Goal: Communication & Community: Answer question/provide support

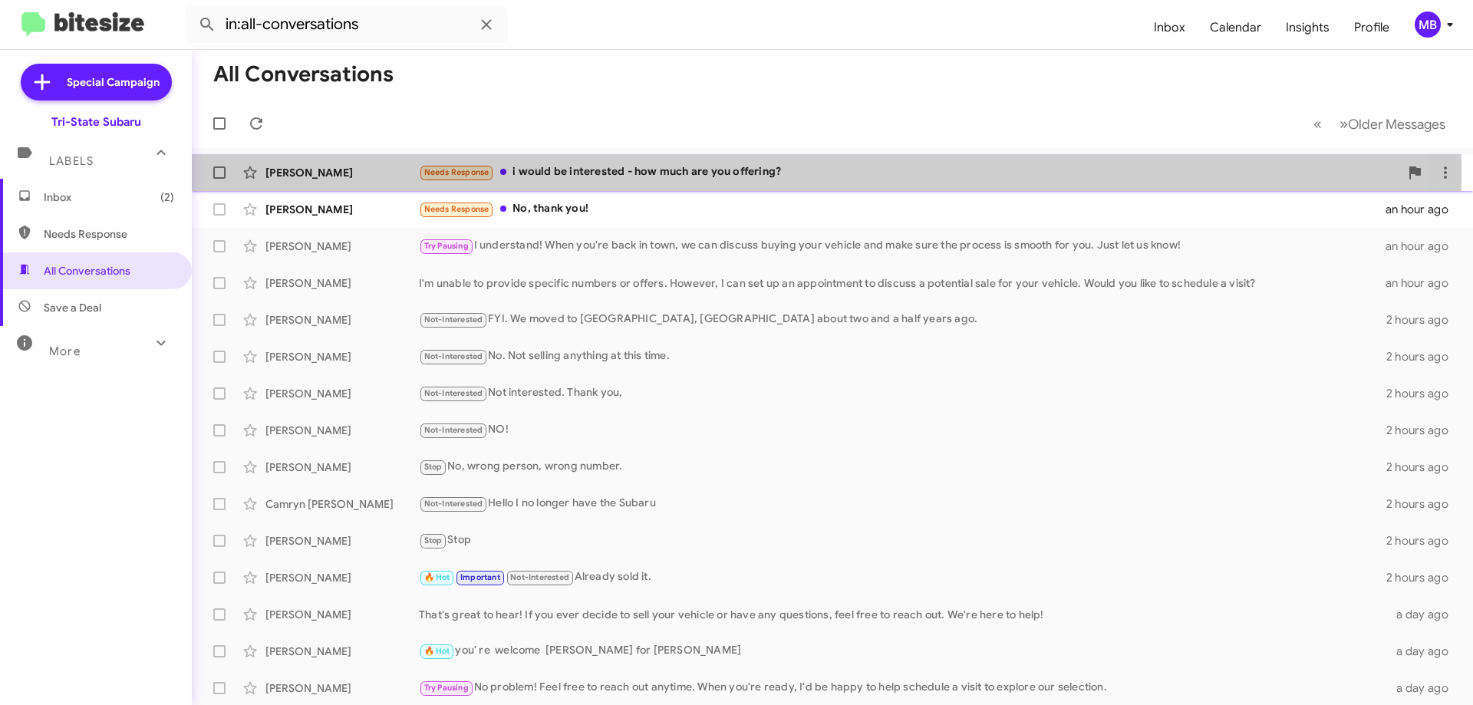
click at [665, 173] on div "Needs Response i would be interested - how much are you offering?" at bounding box center [909, 172] width 981 height 18
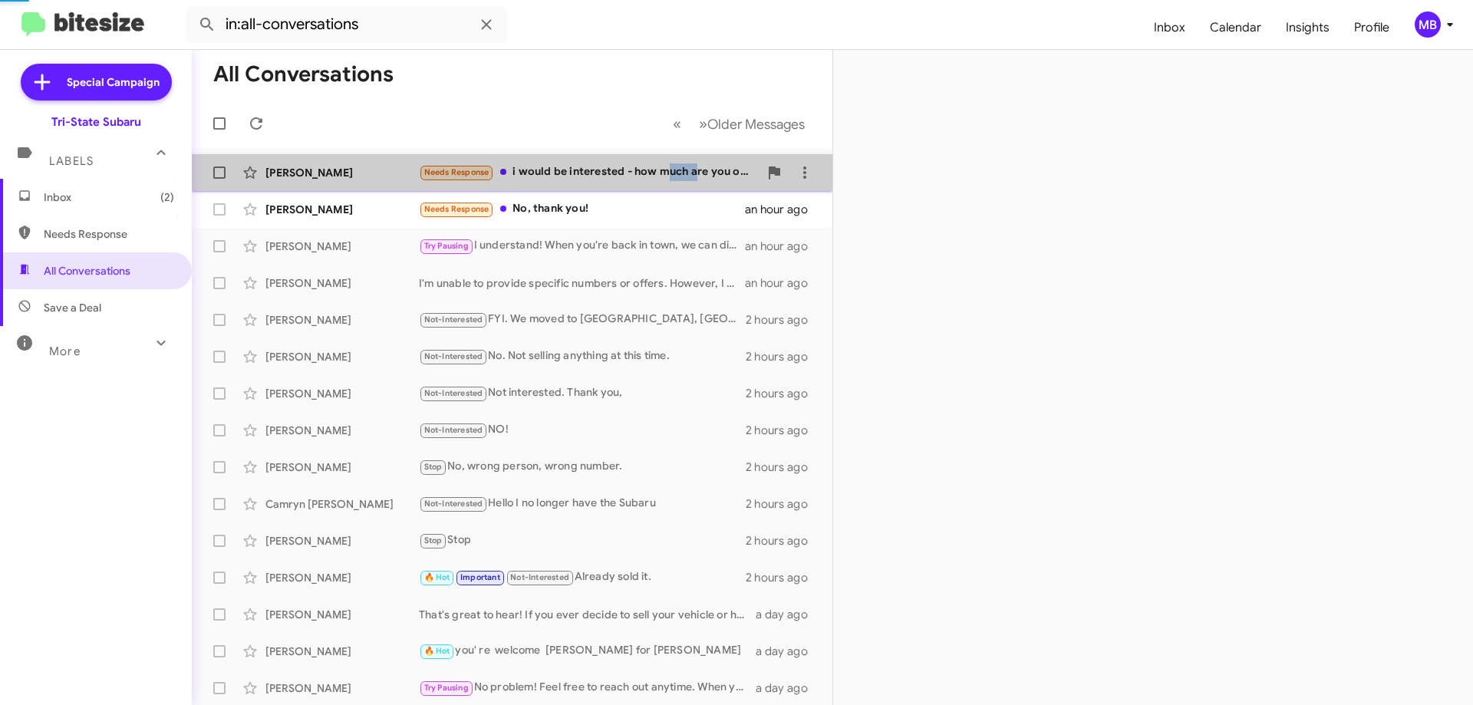
click at [665, 173] on div "Needs Response i would be interested - how much are you offering?" at bounding box center [589, 172] width 340 height 18
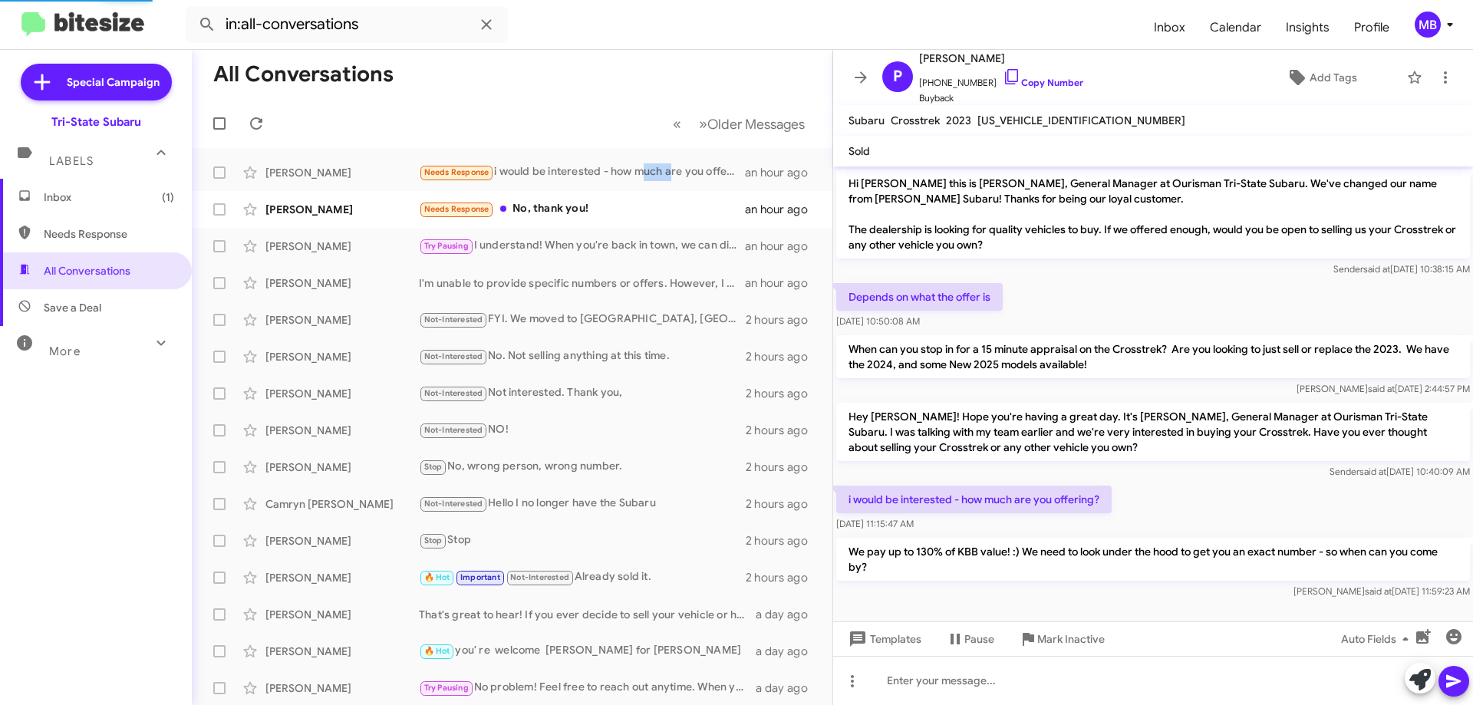
scroll to position [4, 0]
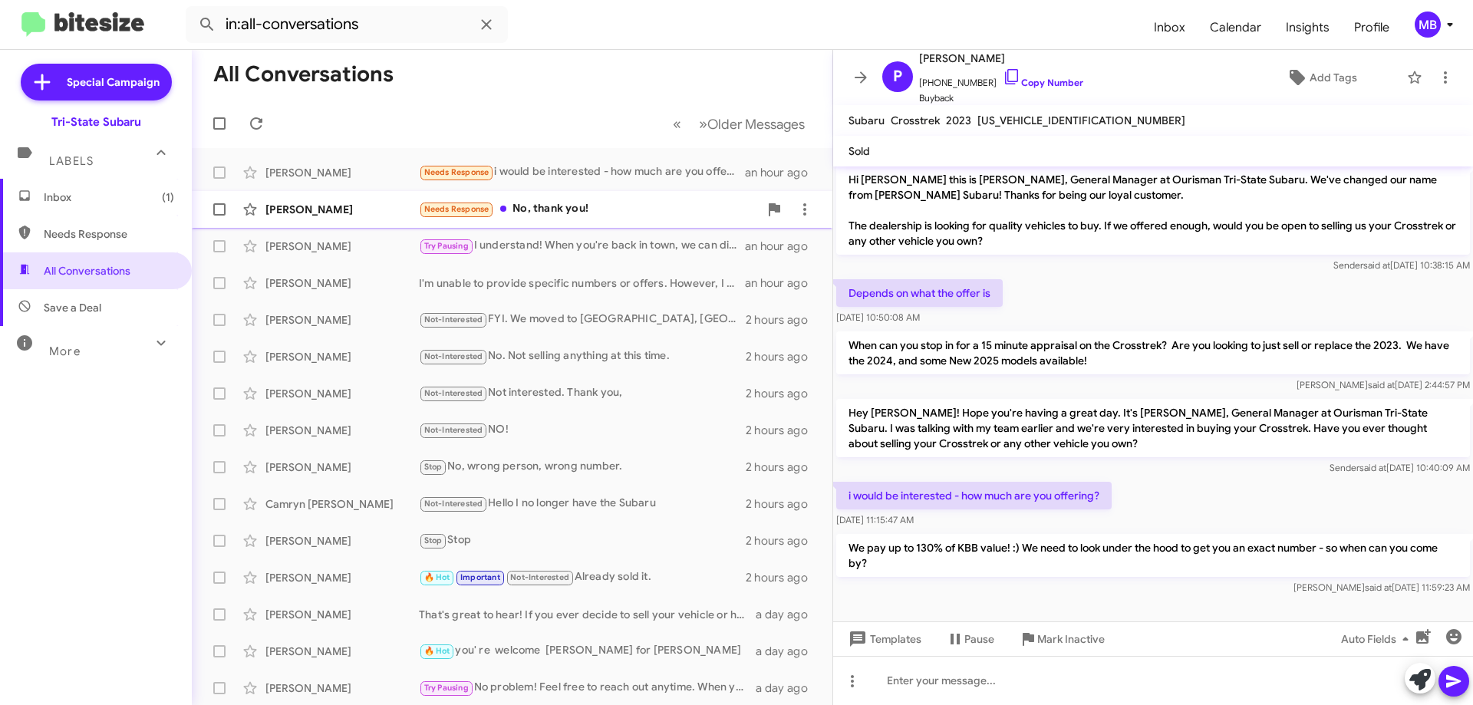
click at [628, 213] on div "Needs Response No, thank you!" at bounding box center [589, 209] width 340 height 18
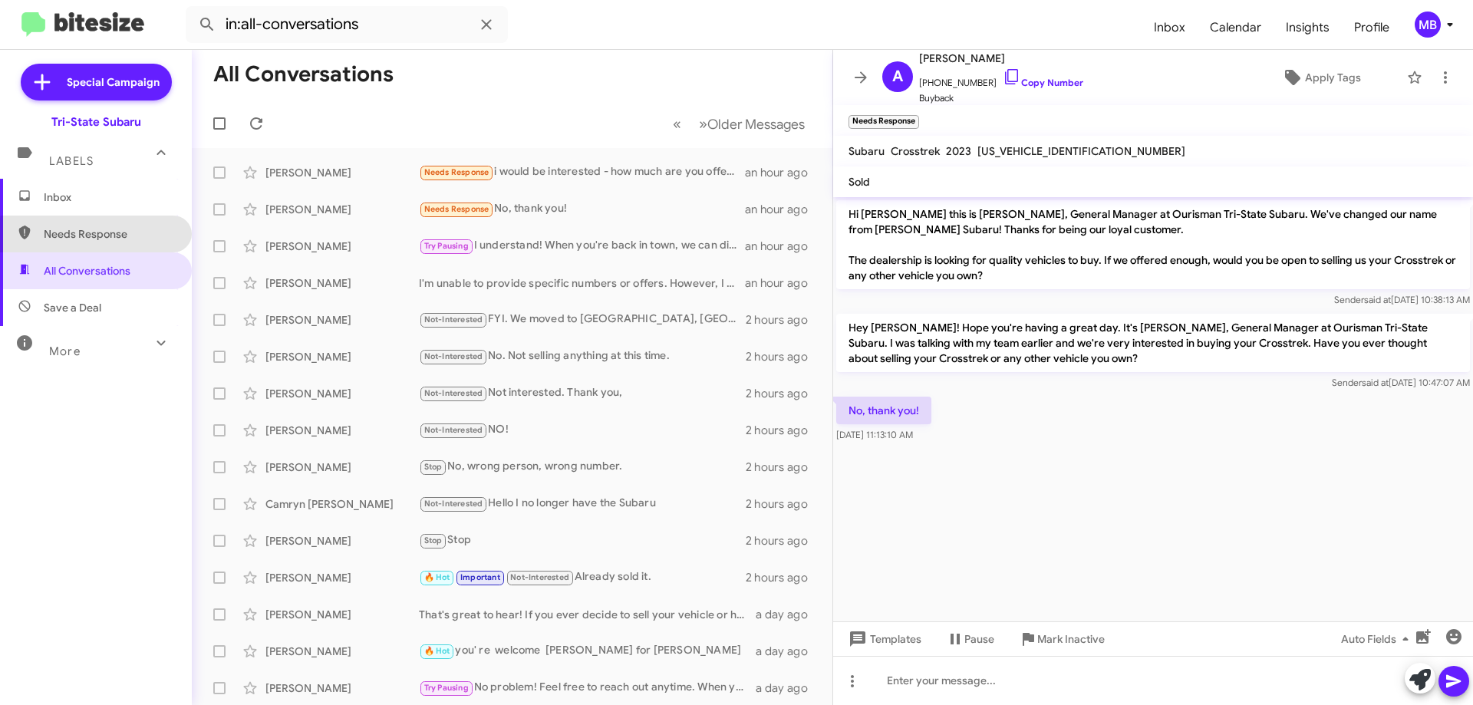
click at [118, 236] on span "Needs Response" at bounding box center [109, 233] width 130 height 15
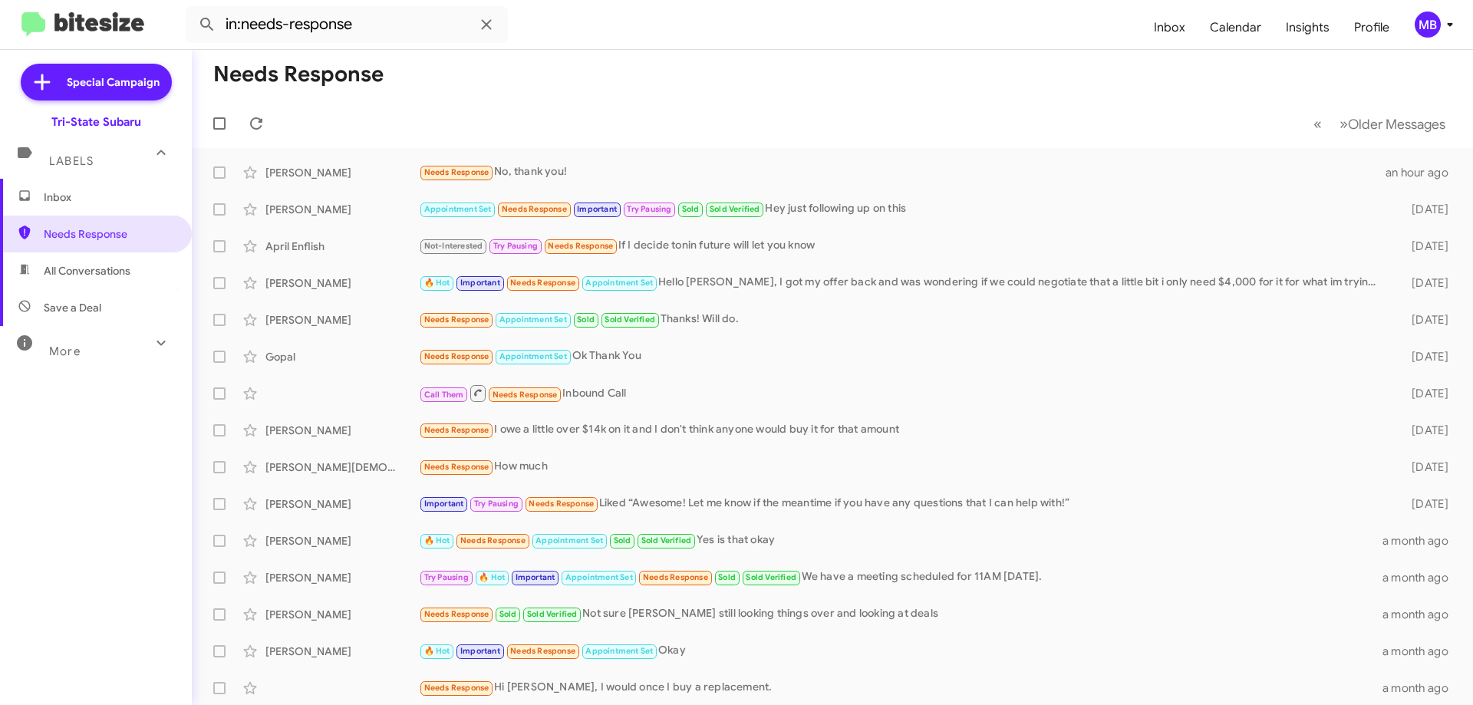
click at [136, 301] on span "Save a Deal" at bounding box center [96, 307] width 192 height 37
type input "in:not-interested"
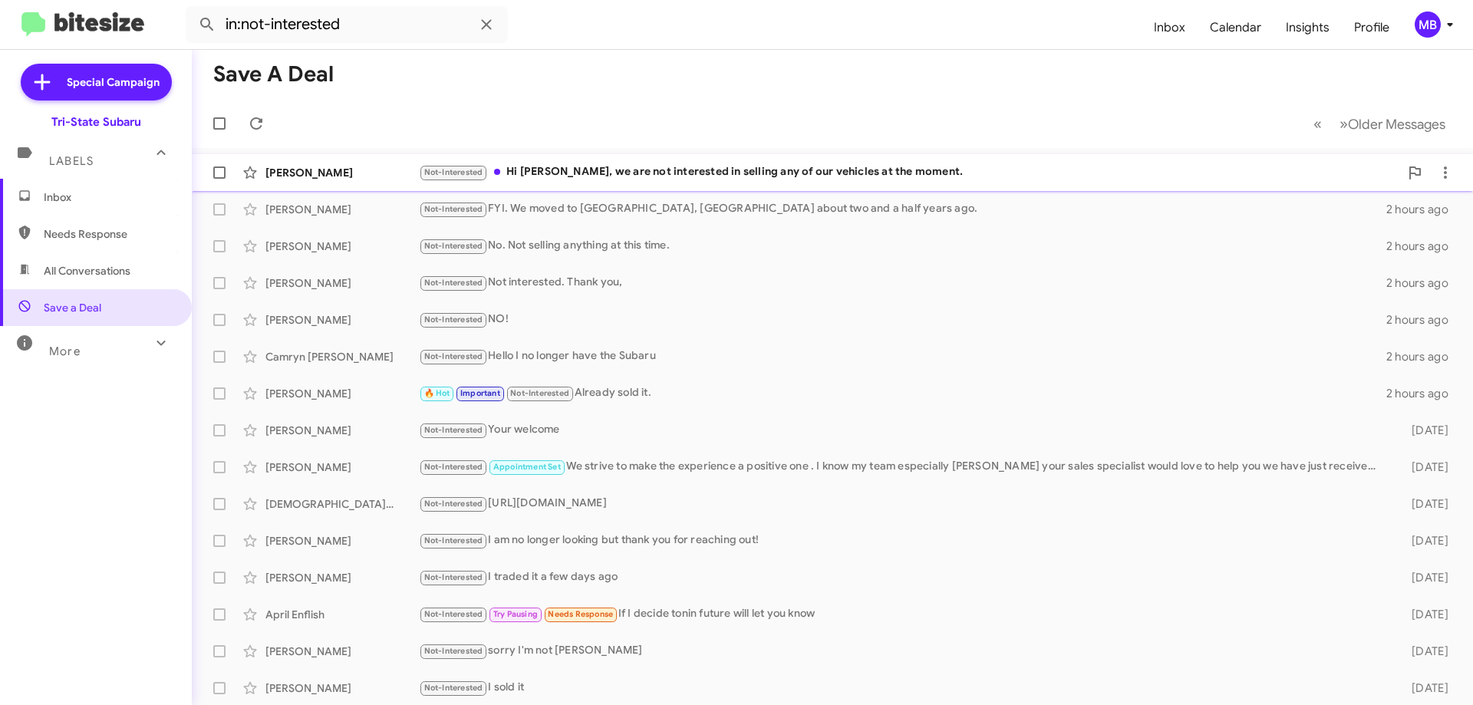
click at [422, 175] on small "Not-Interested" at bounding box center [453, 173] width 66 height 15
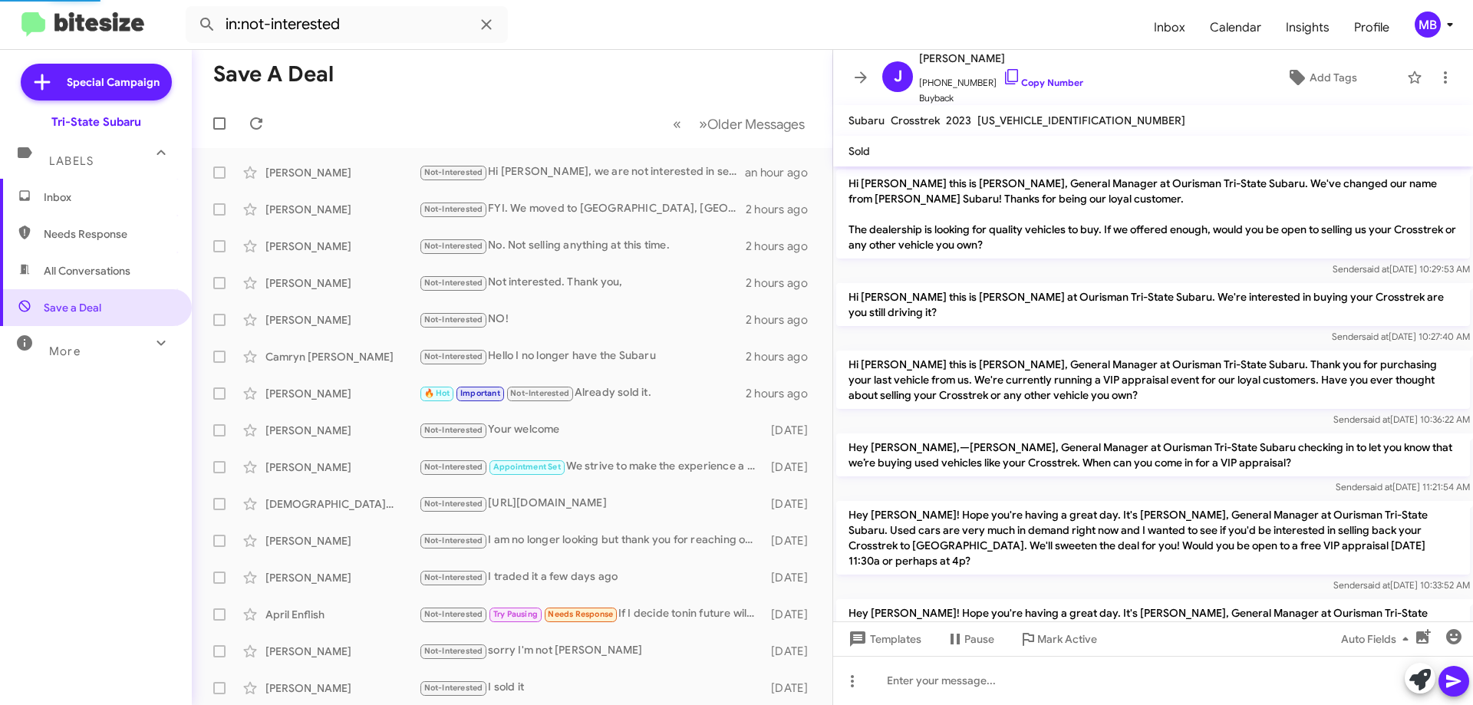
scroll to position [153, 0]
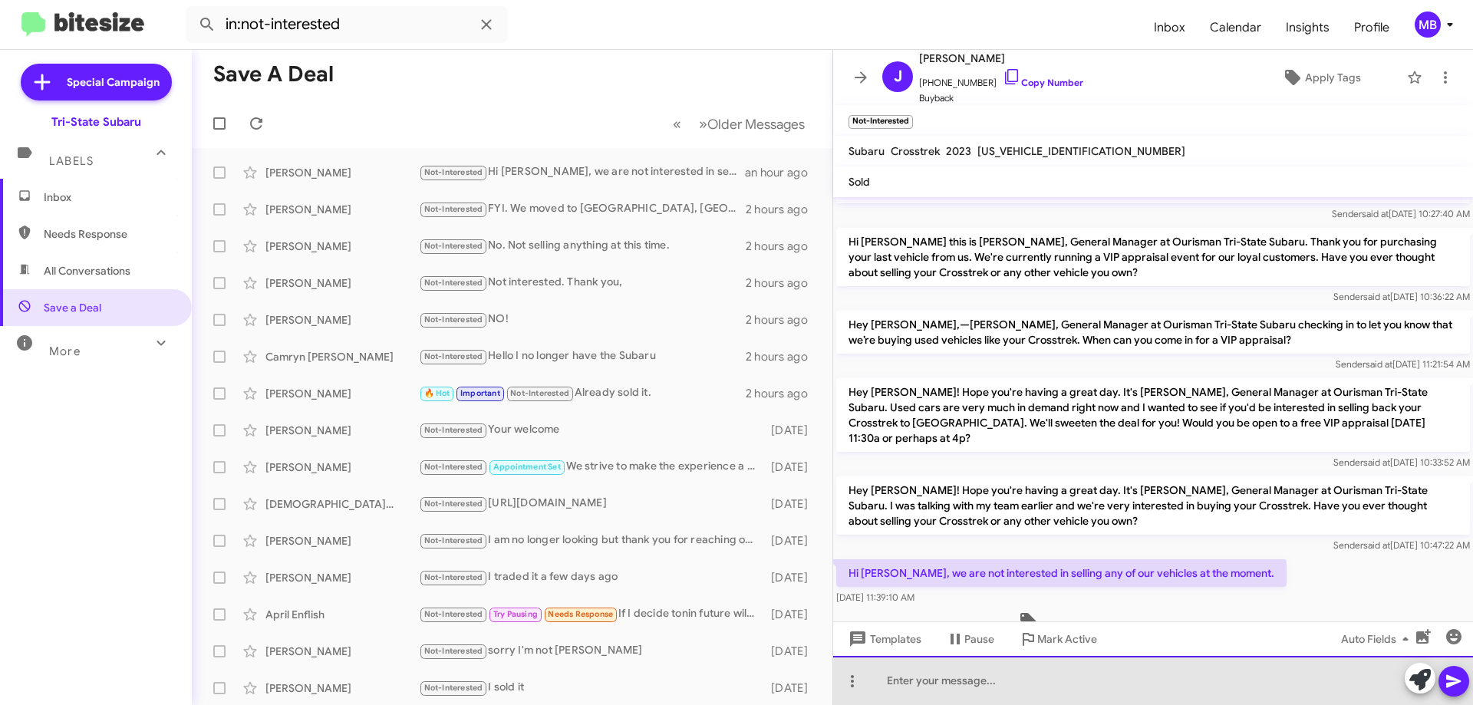
click at [1211, 663] on div at bounding box center [1153, 680] width 640 height 49
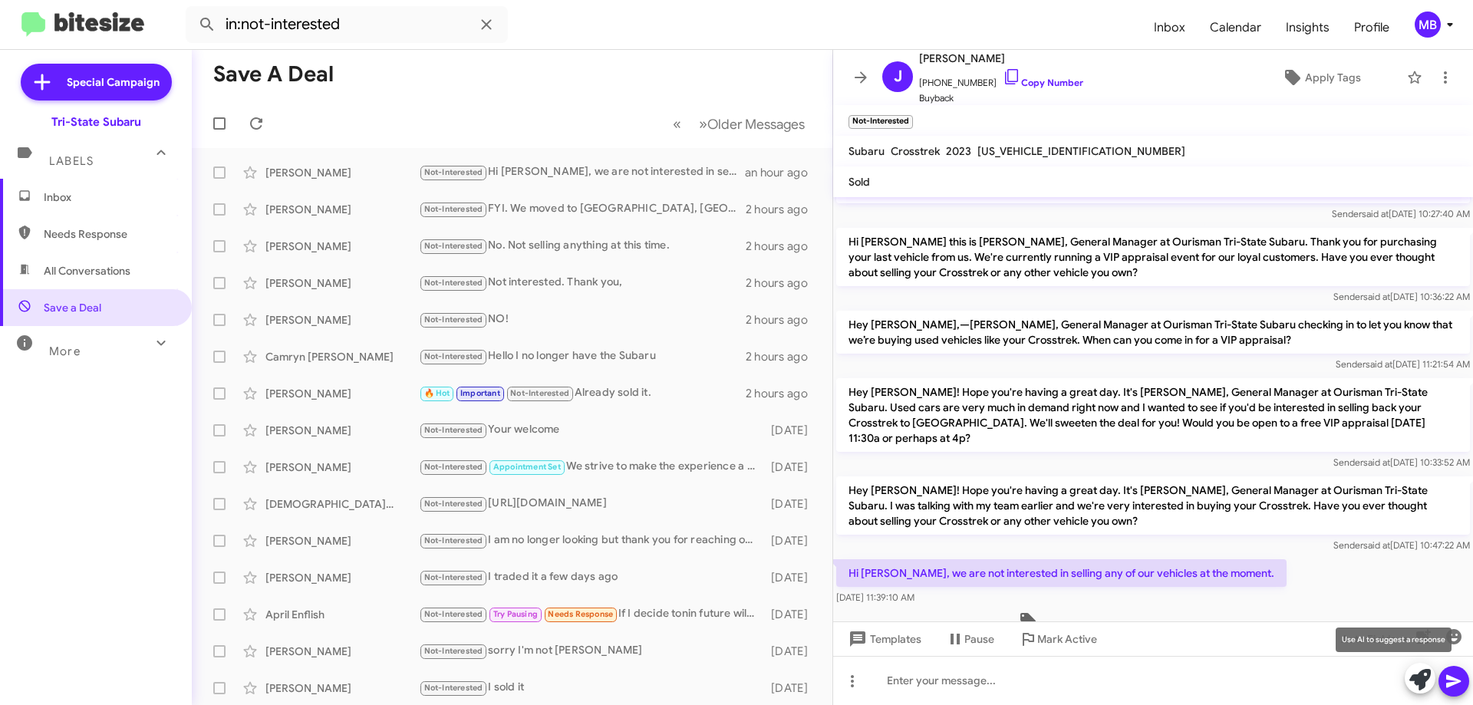
drag, startPoint x: 1419, startPoint y: 678, endPoint x: 1441, endPoint y: 652, distance: 33.8
click at [1418, 677] on icon at bounding box center [1419, 679] width 21 height 21
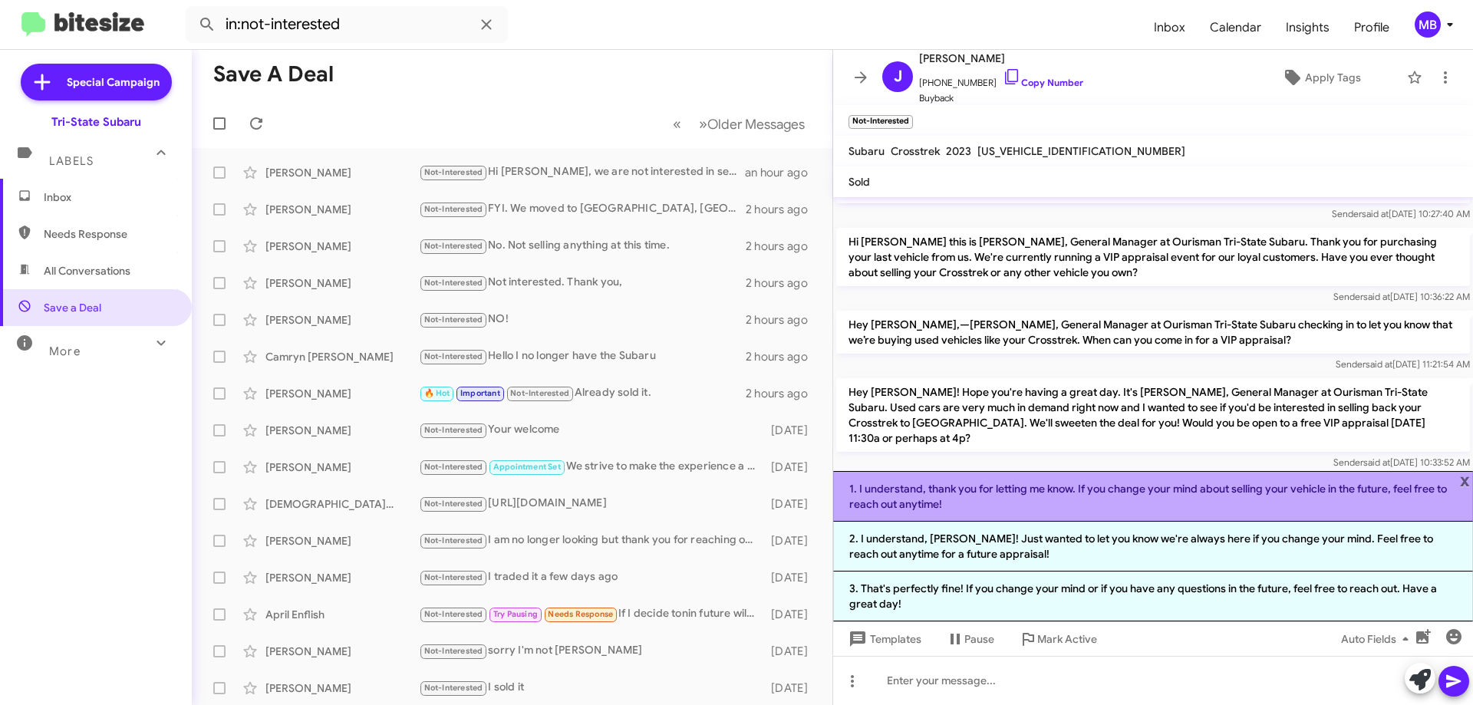
click at [1168, 499] on li "1. I understand, thank you for letting me know. If you change your mind about s…" at bounding box center [1153, 496] width 640 height 51
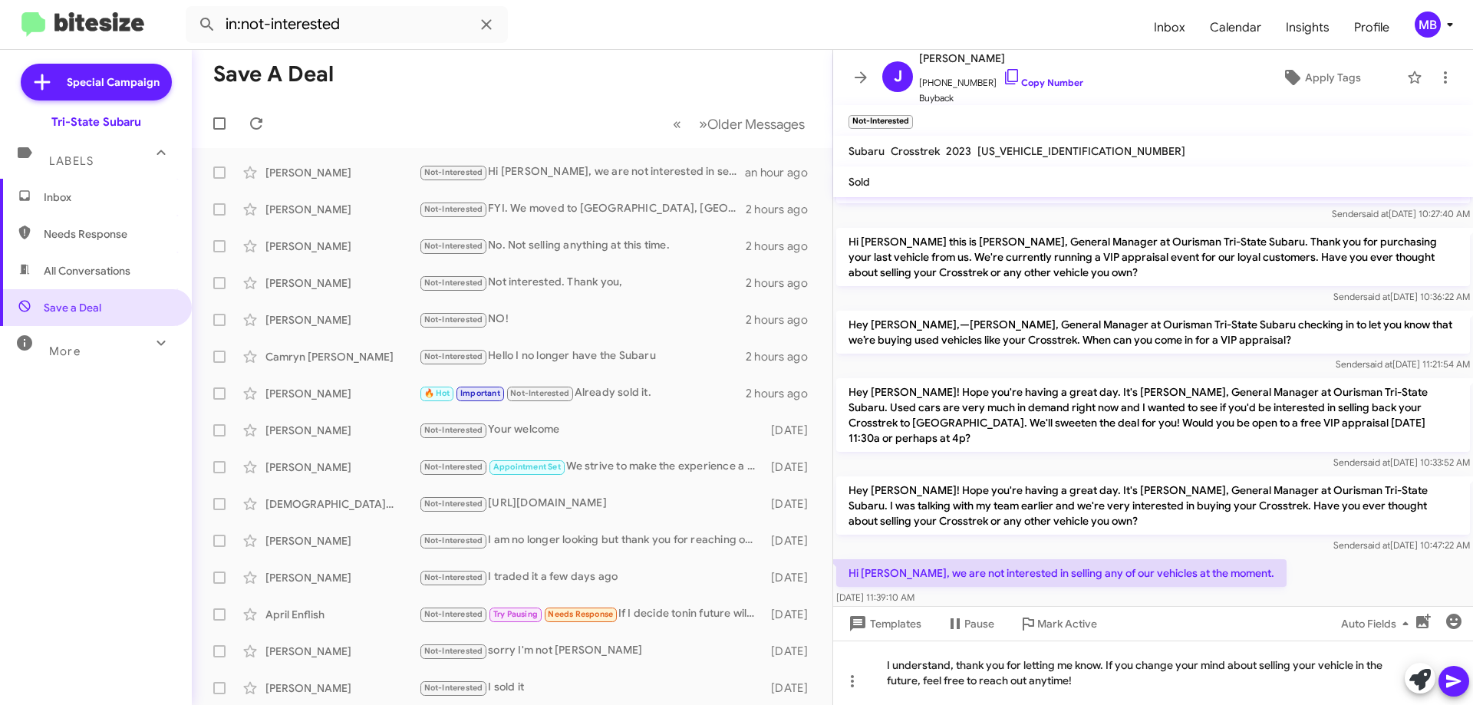
click at [1450, 677] on icon at bounding box center [1453, 681] width 15 height 13
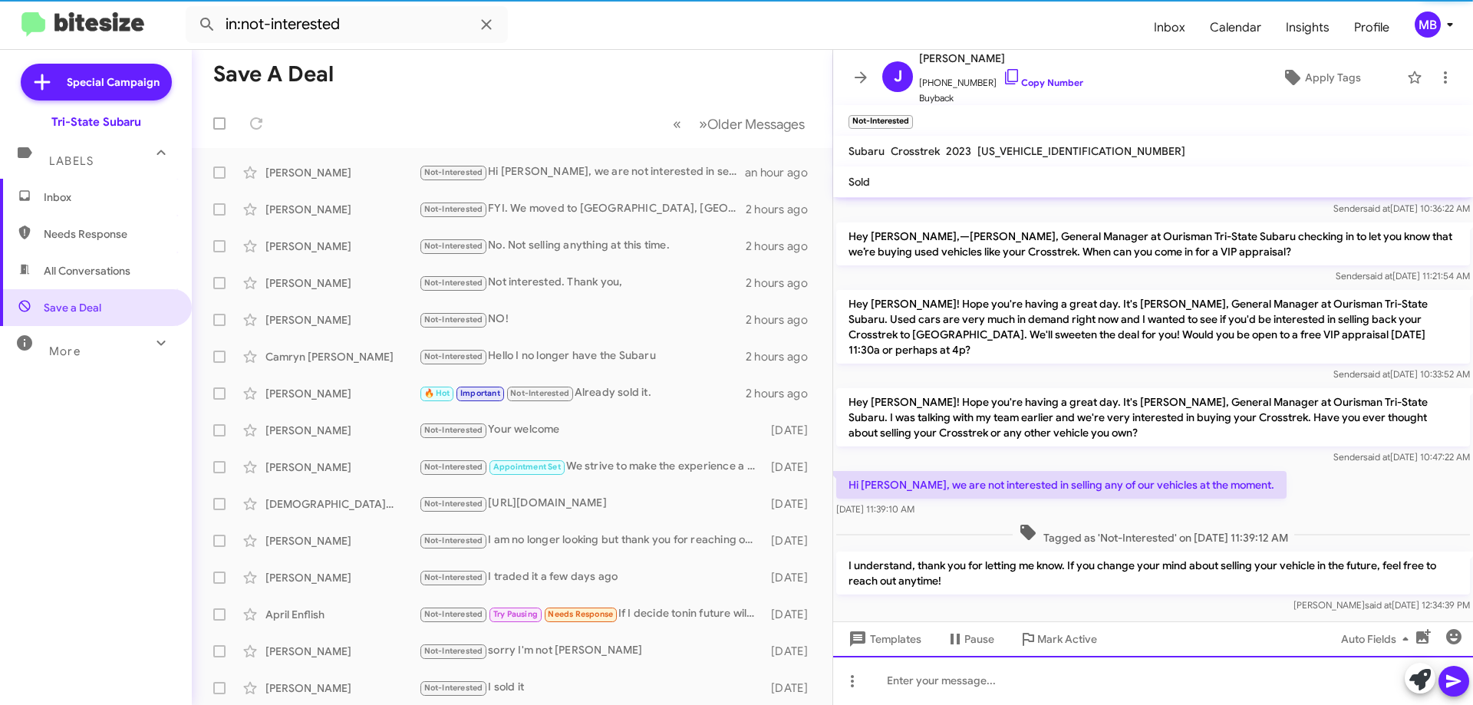
scroll to position [255, 0]
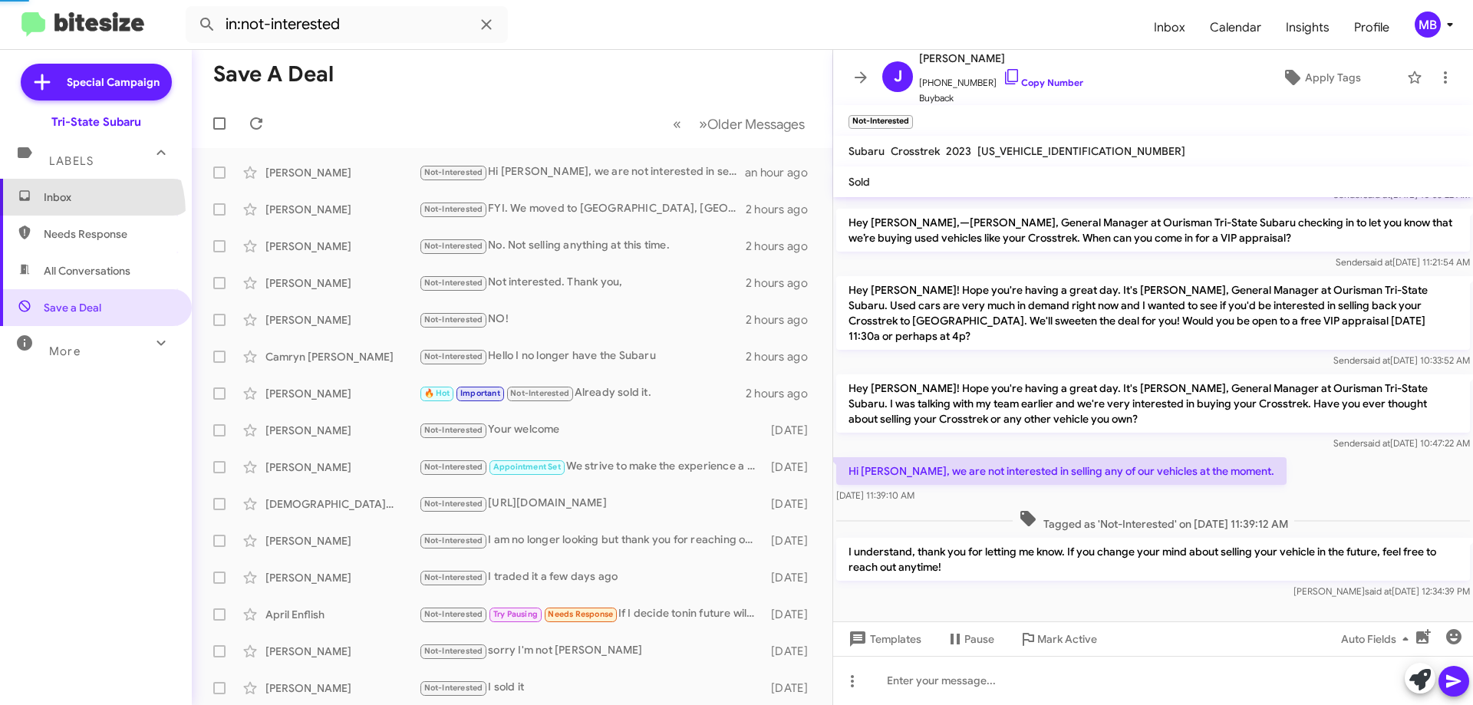
click at [72, 212] on span "Inbox" at bounding box center [96, 197] width 192 height 37
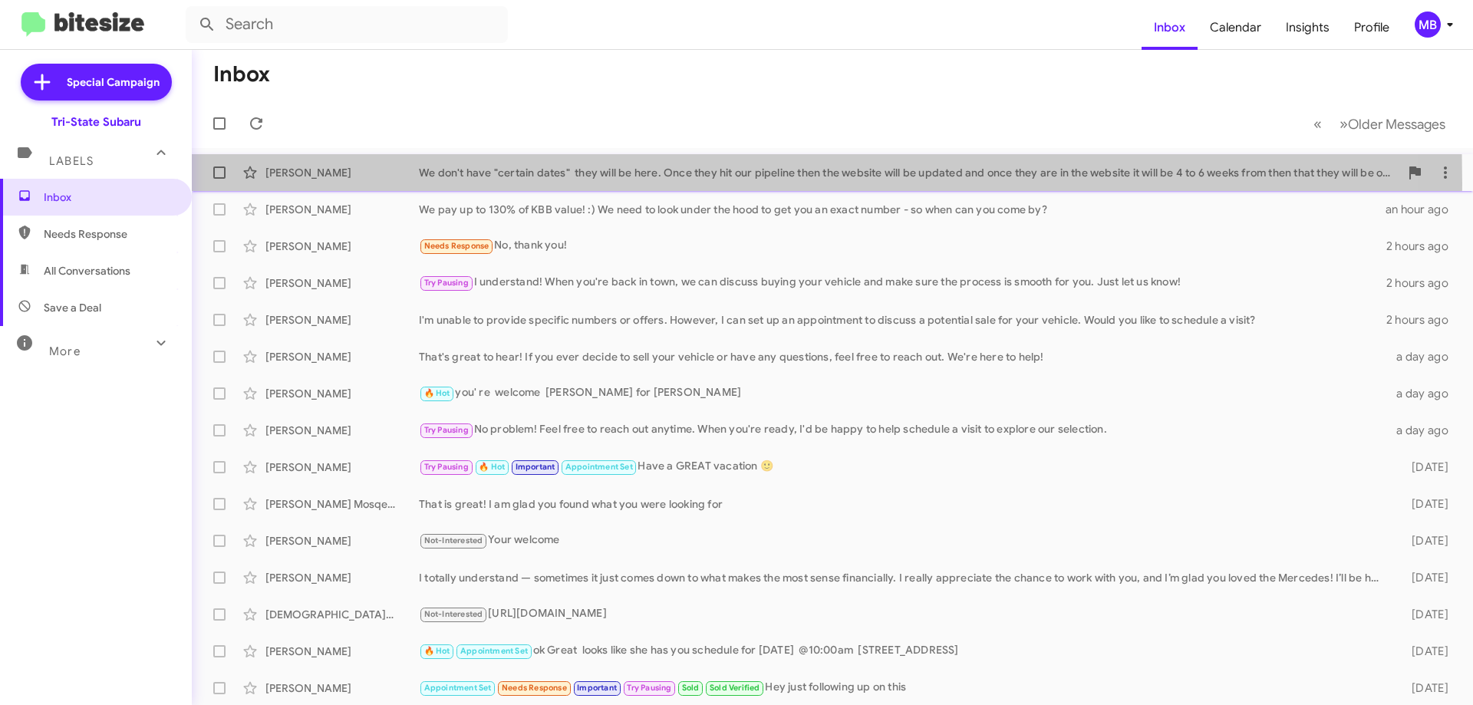
click at [368, 183] on div "[PERSON_NAME] We don't have "certain dates" they will be here. Once they hit ou…" at bounding box center [832, 172] width 1257 height 31
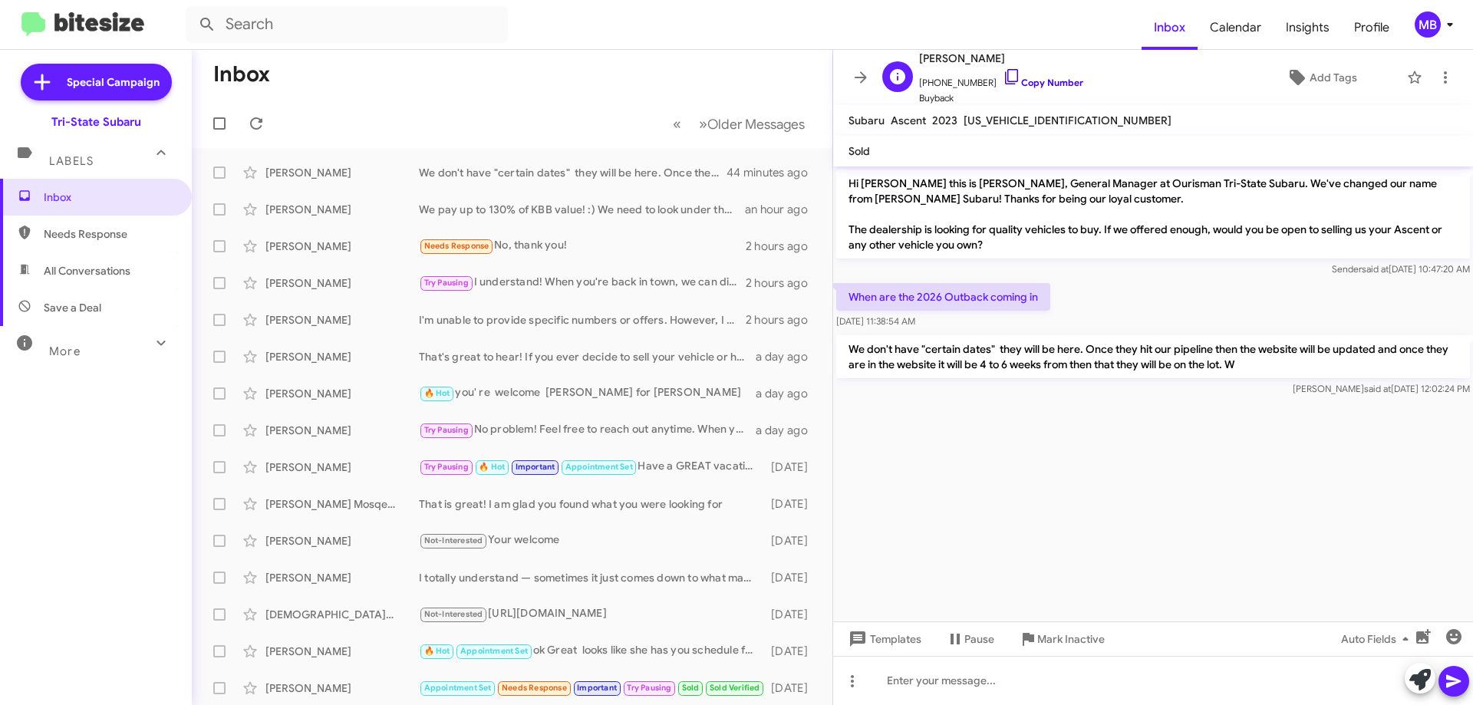
click at [1052, 84] on link "Copy Number" at bounding box center [1043, 83] width 81 height 12
drag, startPoint x: 65, startPoint y: 160, endPoint x: 68, endPoint y: 168, distance: 8.3
click at [68, 161] on span "Labels" at bounding box center [71, 161] width 44 height 14
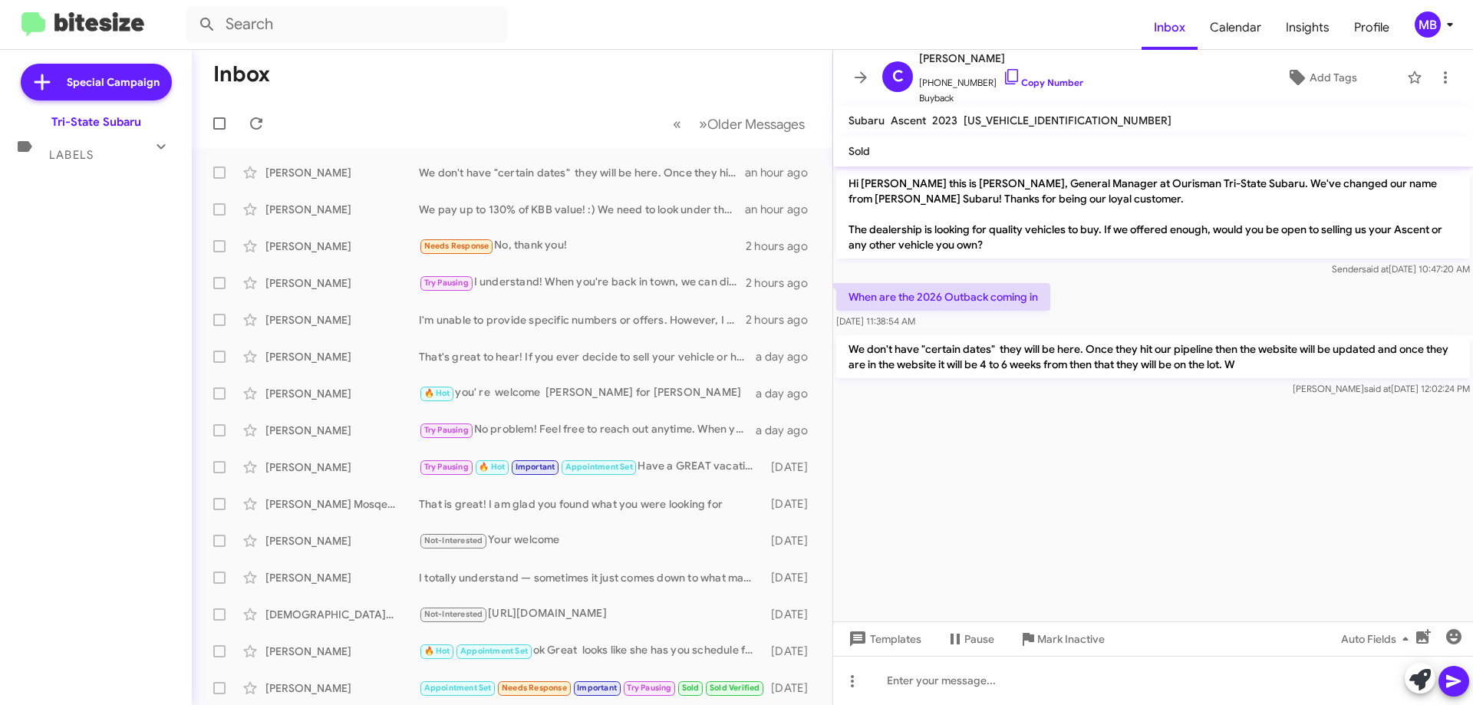
drag, startPoint x: 83, startPoint y: 155, endPoint x: 101, endPoint y: 160, distance: 19.0
click at [87, 153] on span "Labels" at bounding box center [71, 155] width 44 height 14
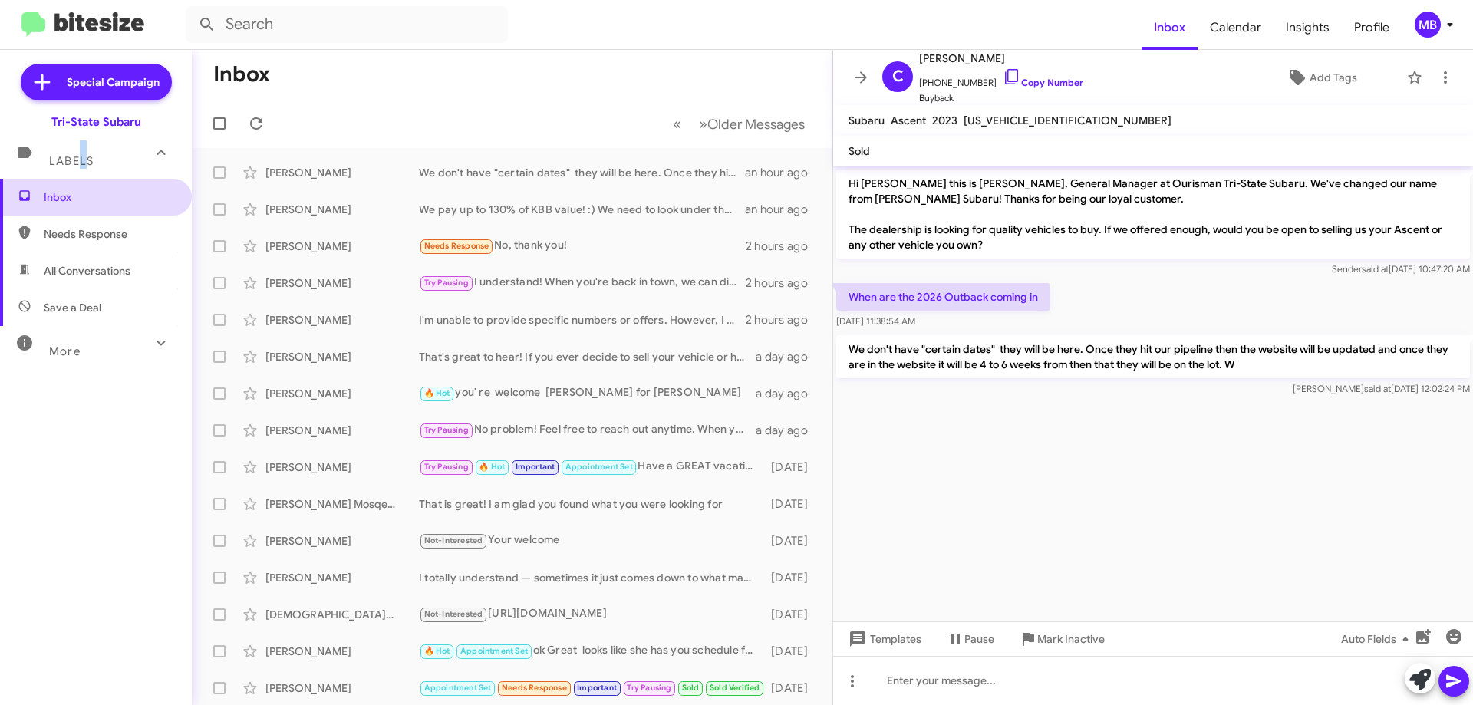
drag, startPoint x: 131, startPoint y: 199, endPoint x: 137, endPoint y: 180, distance: 19.9
click at [131, 199] on span "Inbox" at bounding box center [109, 197] width 130 height 15
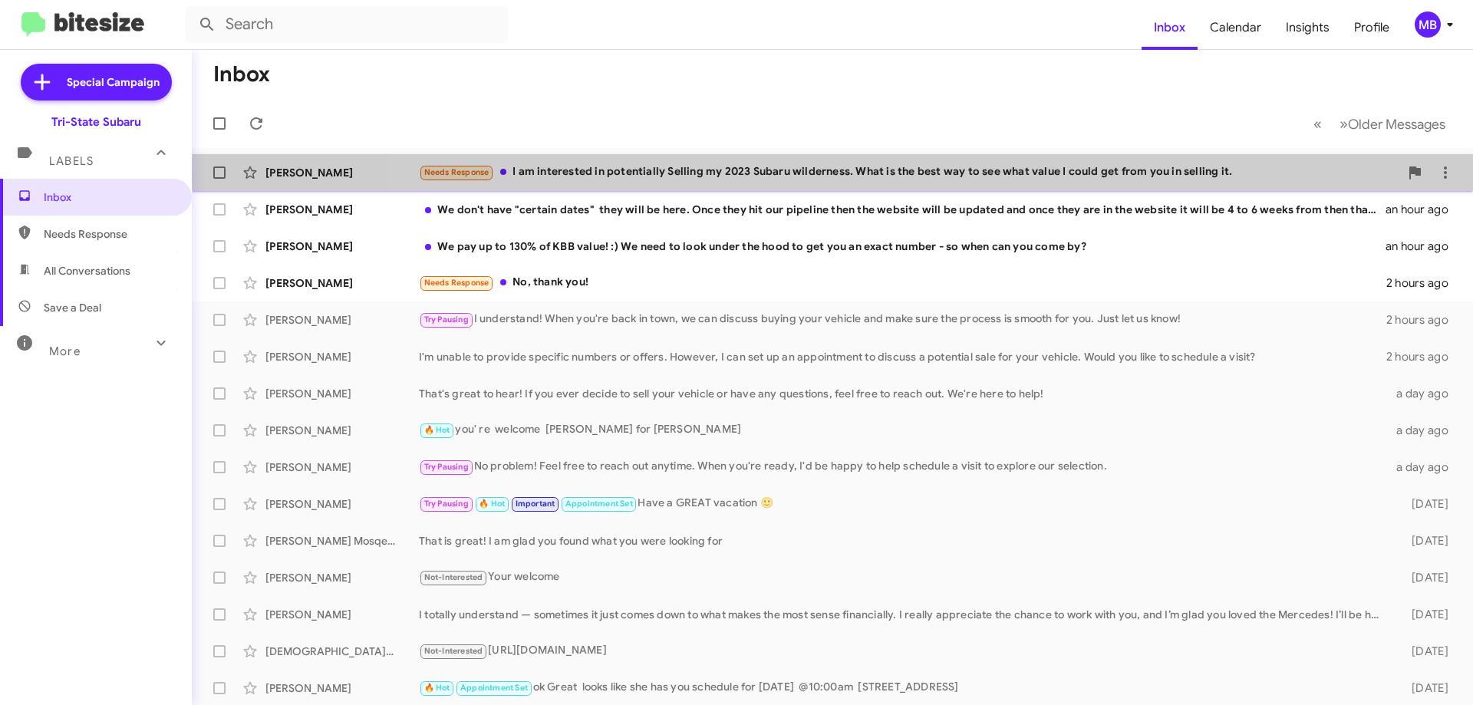
click at [1130, 175] on div "Needs Response I am interested in potentially Selling my 2023 Subaru wilderness…" at bounding box center [909, 172] width 981 height 18
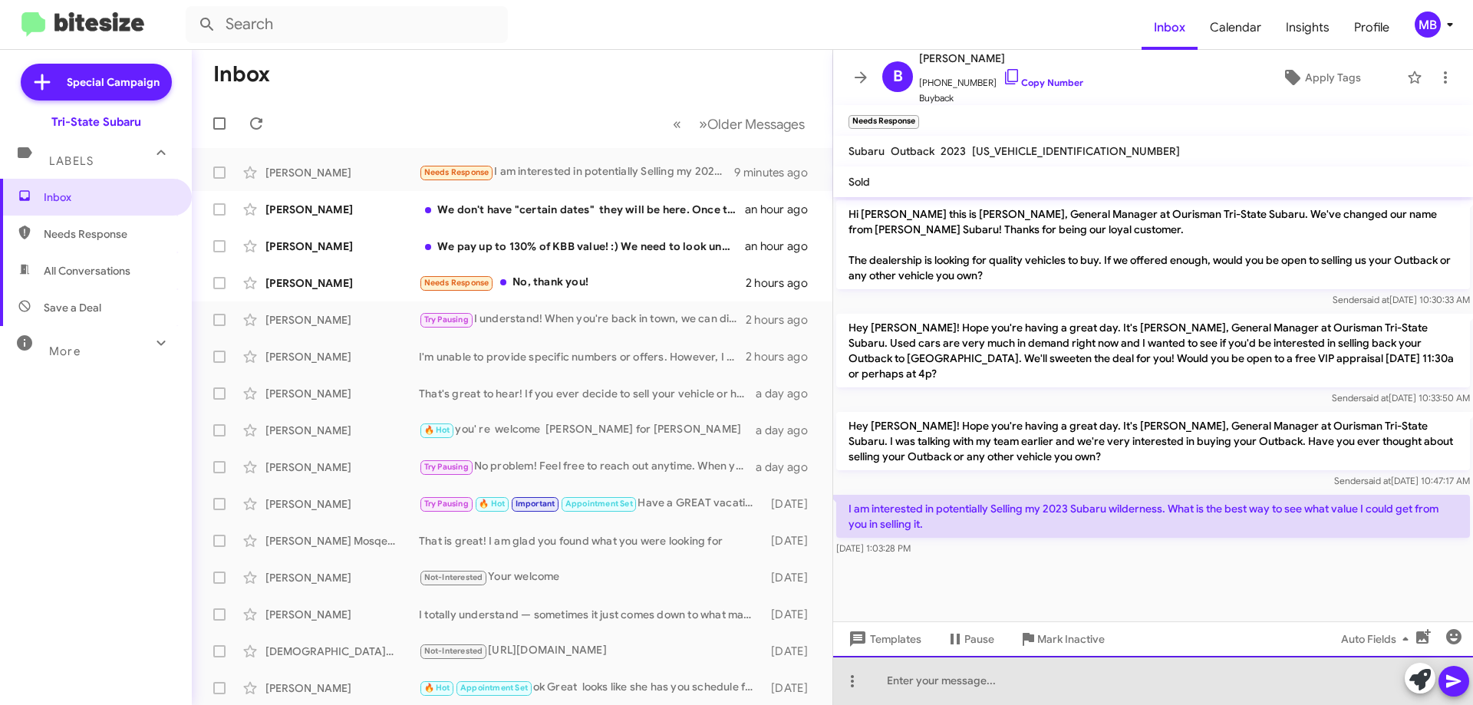
click at [1028, 697] on div at bounding box center [1153, 680] width 640 height 49
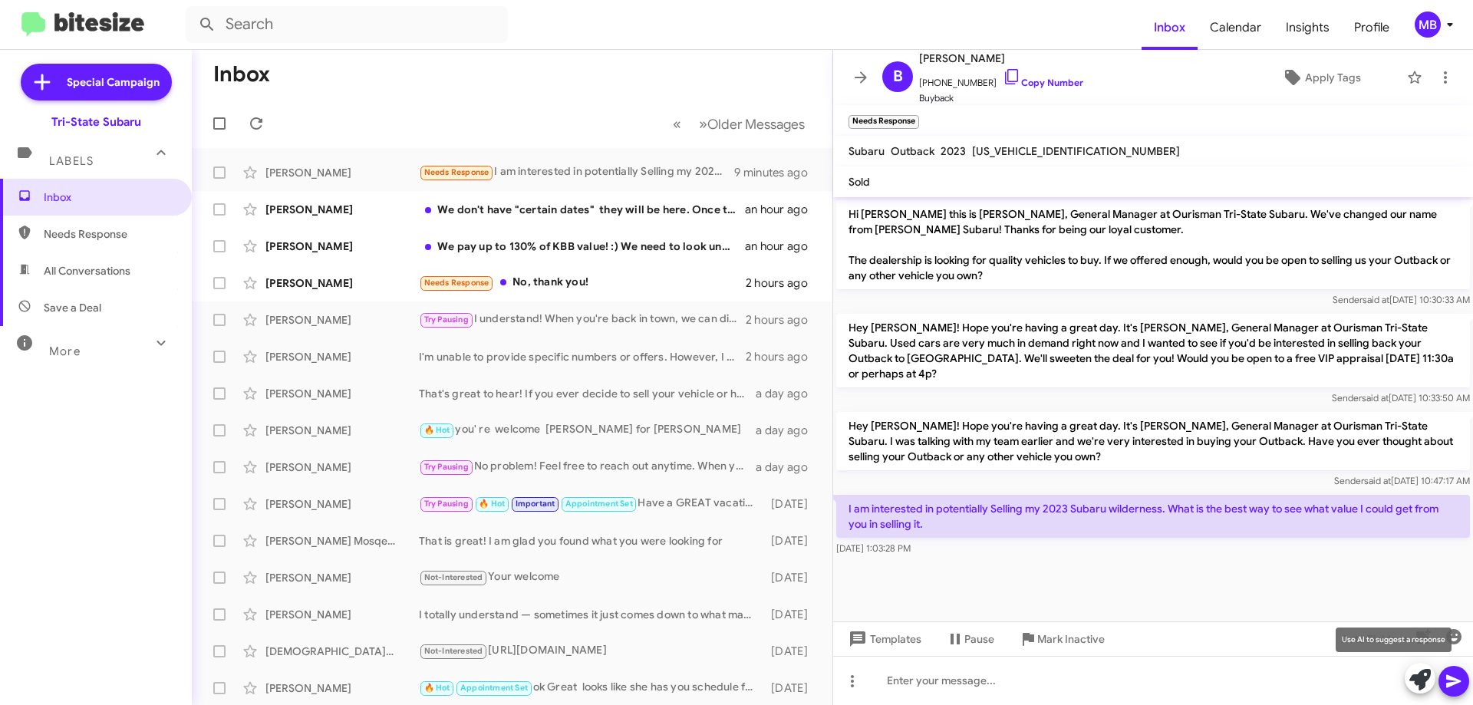
click at [1424, 681] on icon at bounding box center [1419, 679] width 21 height 21
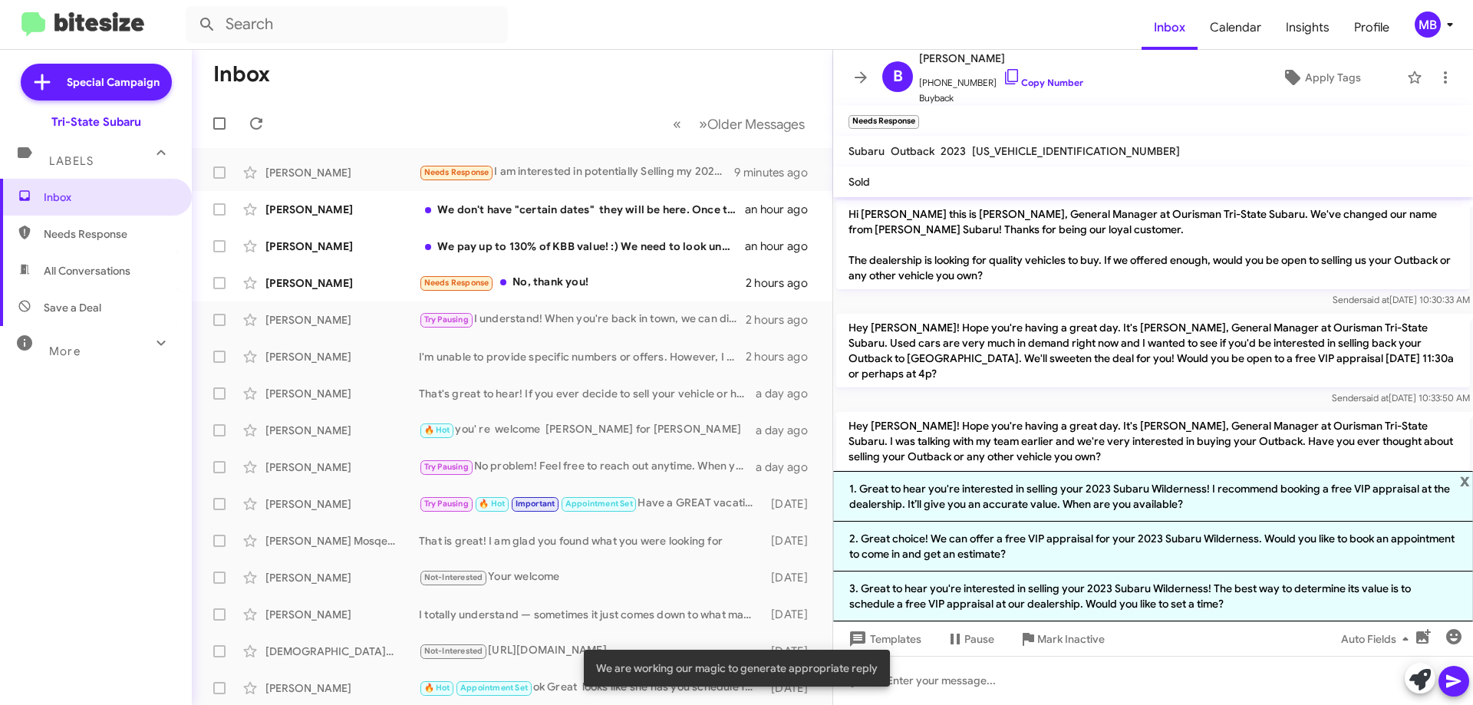
drag, startPoint x: 1113, startPoint y: 555, endPoint x: 1129, endPoint y: 553, distance: 16.2
click at [1117, 553] on li "2. Great choice! We can offer a free VIP appraisal for your 2023 Subaru Wildern…" at bounding box center [1153, 547] width 640 height 50
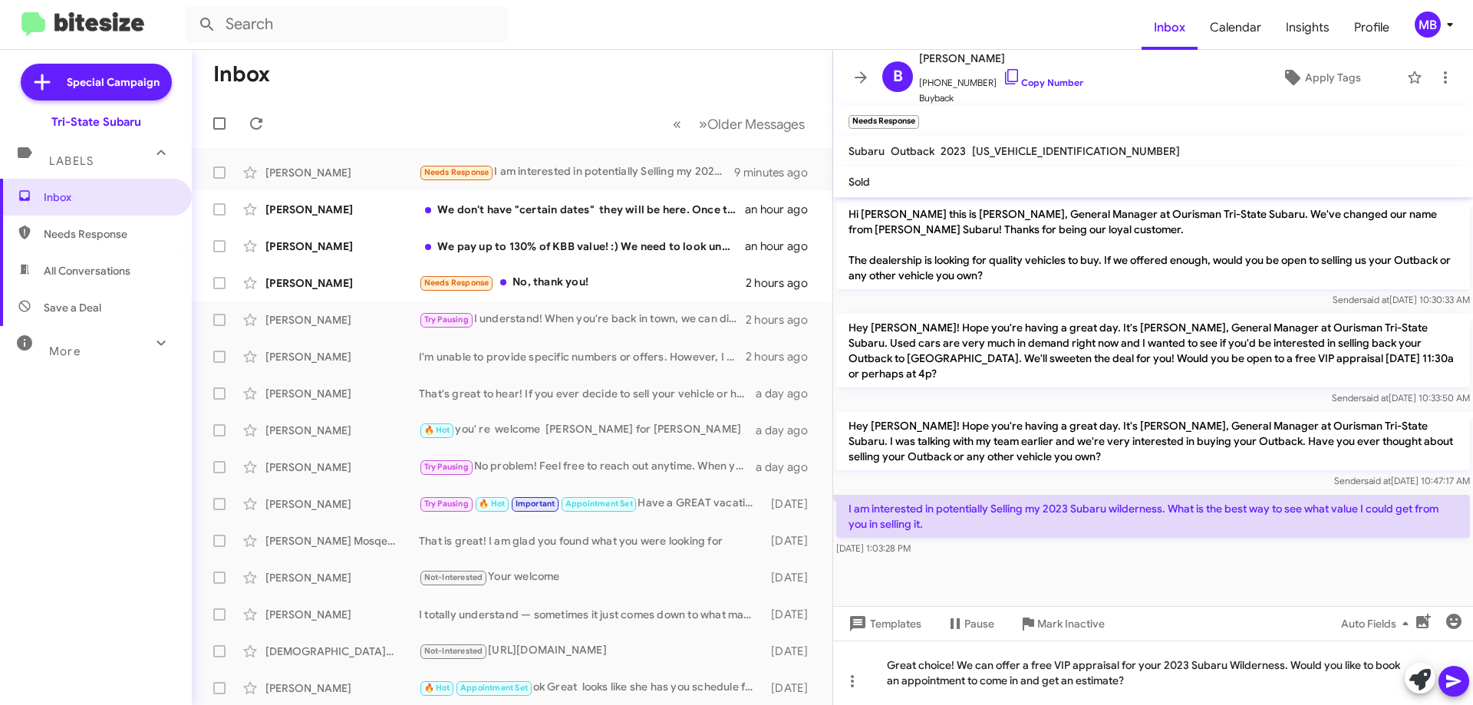
click at [1447, 677] on icon at bounding box center [1453, 681] width 15 height 13
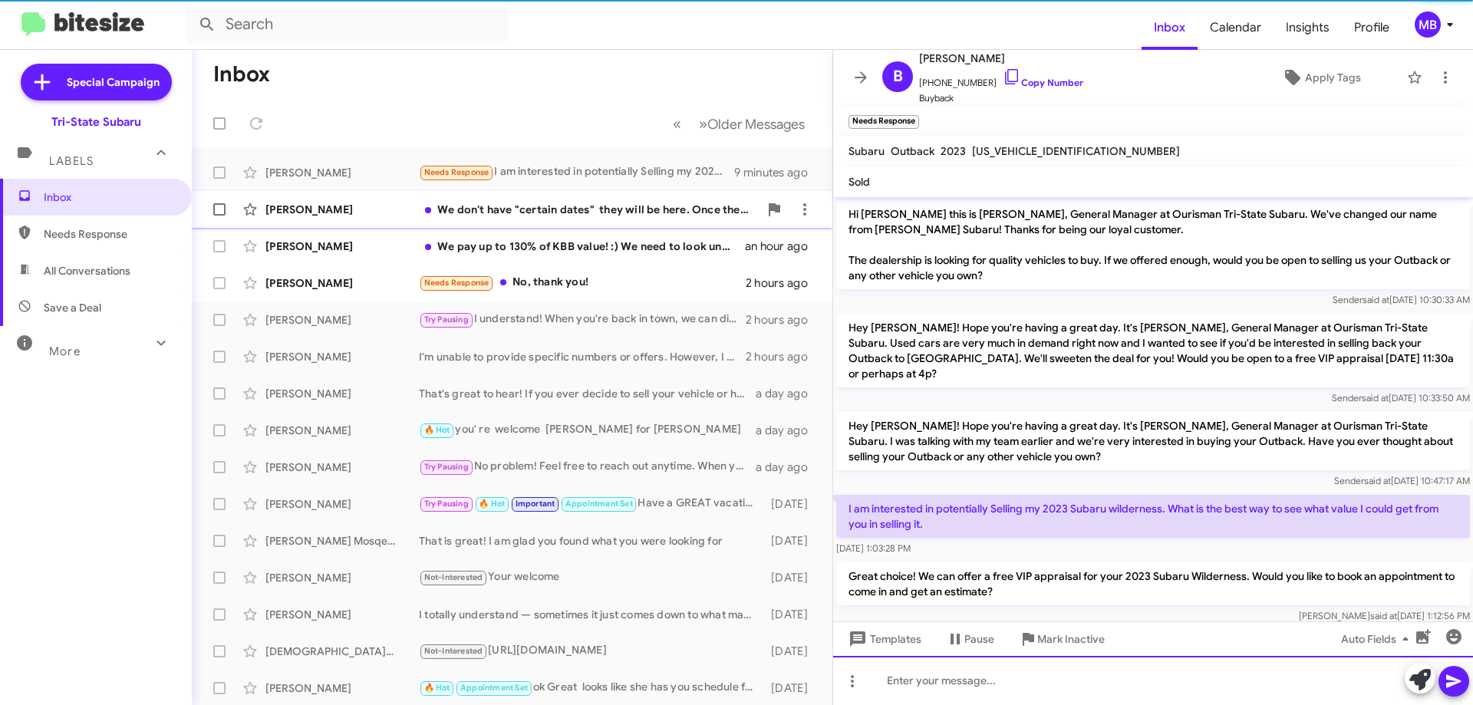
scroll to position [9, 0]
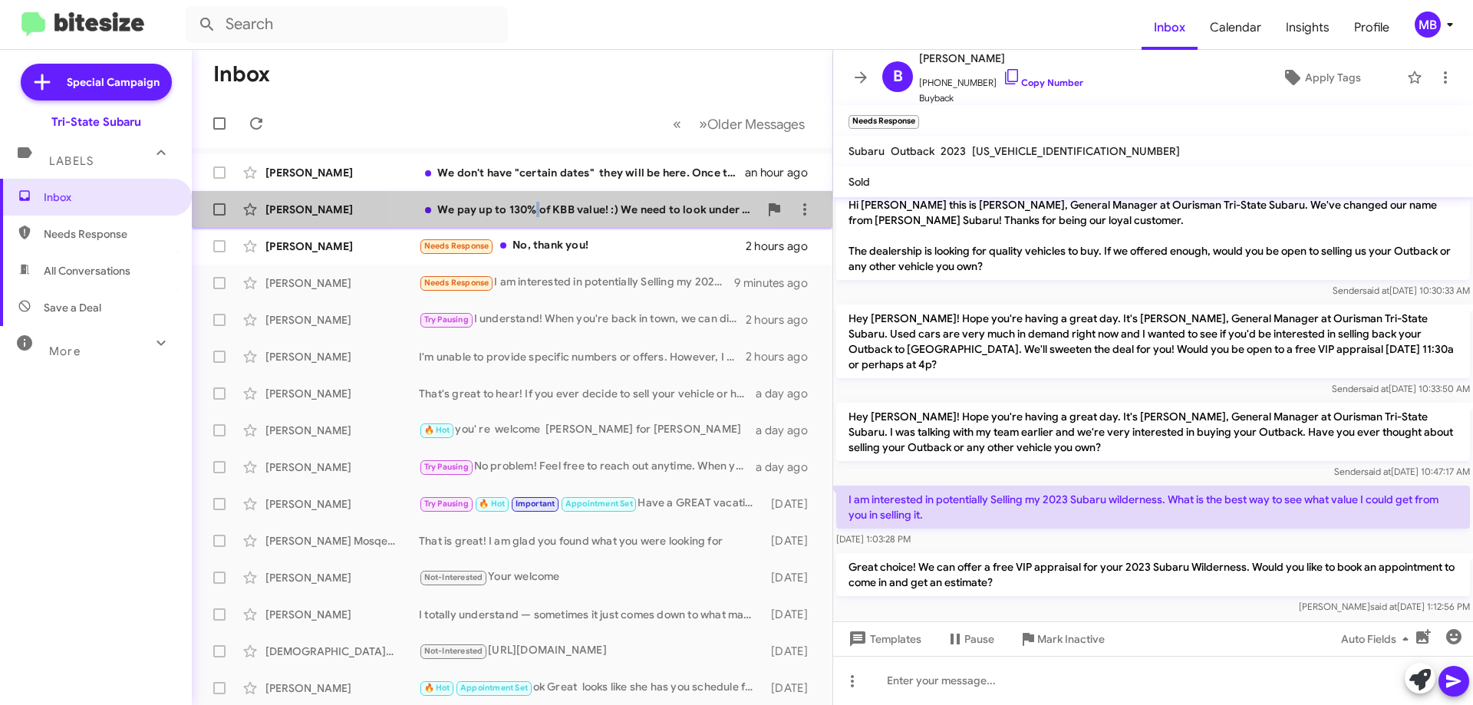
click at [535, 211] on div "We pay up to 130% of KBB value! :) We need to look under the hood to get you an…" at bounding box center [589, 209] width 340 height 15
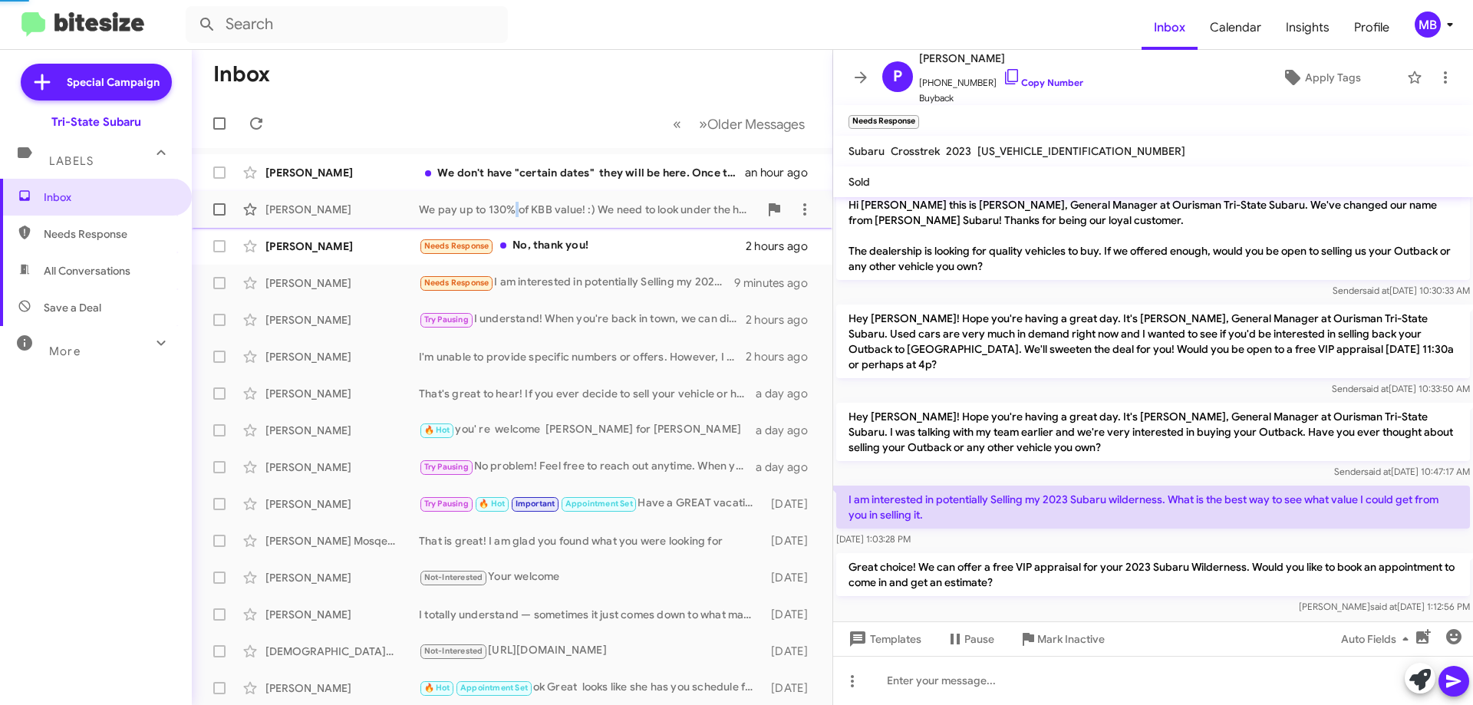
scroll to position [4, 0]
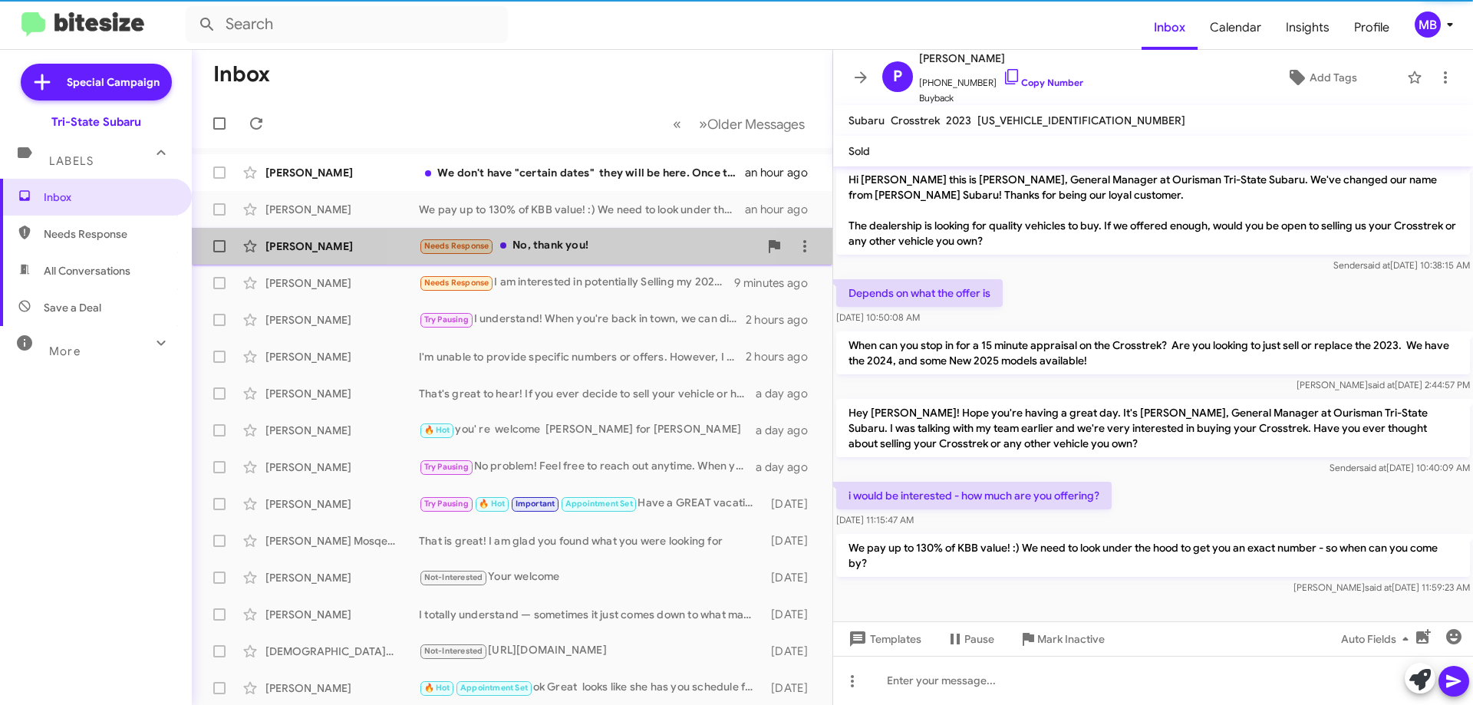
click at [542, 249] on div "Needs Response No, thank you!" at bounding box center [589, 246] width 340 height 18
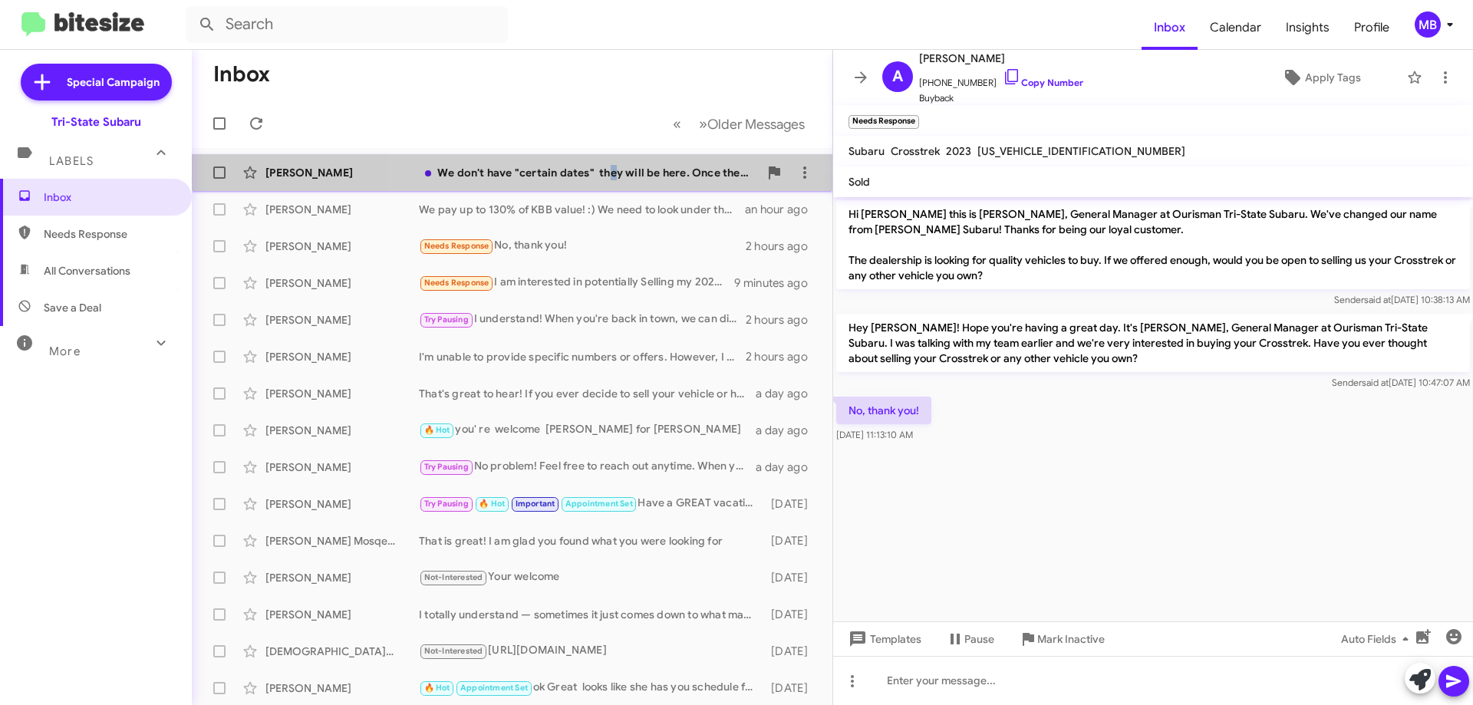
click at [611, 166] on div "We don't have "certain dates" they will be here. Once they hit our pipeline the…" at bounding box center [589, 172] width 340 height 15
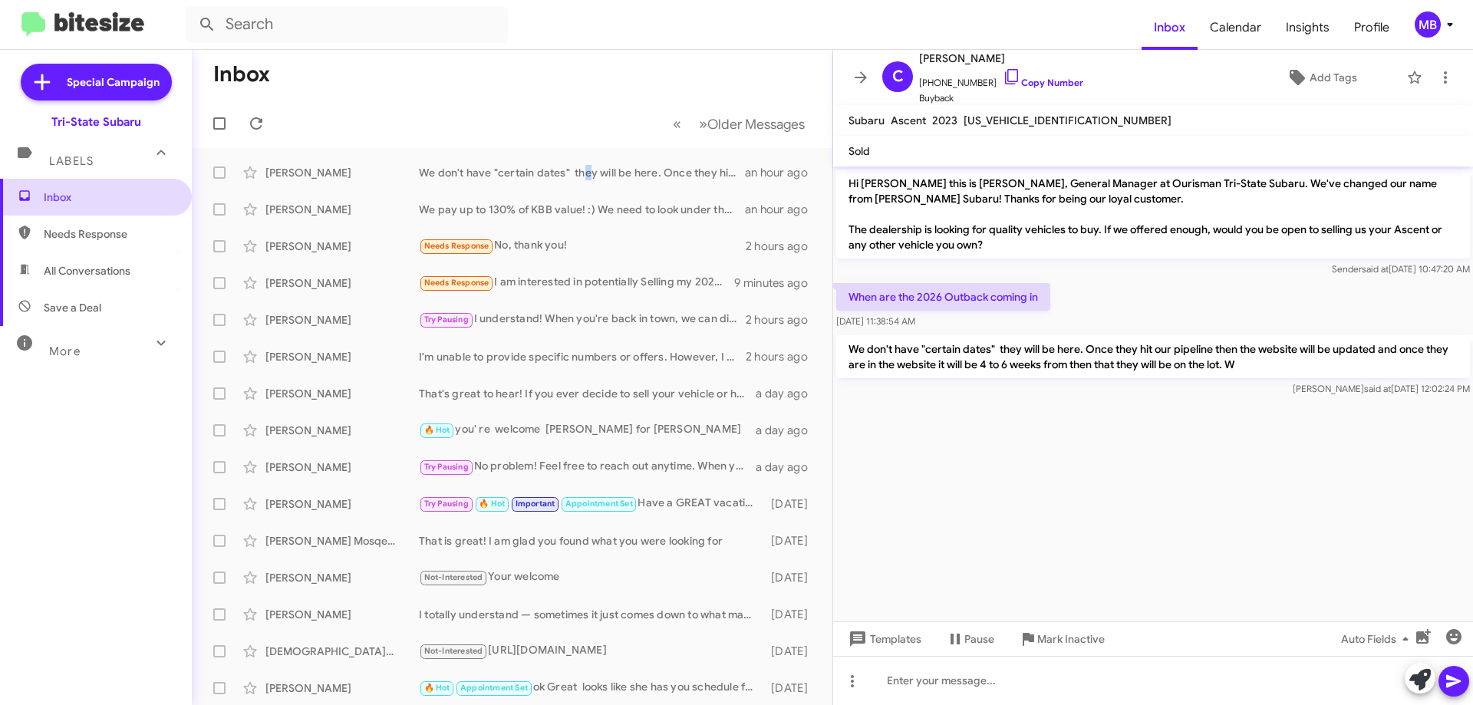
click at [112, 193] on span "Inbox" at bounding box center [109, 197] width 130 height 15
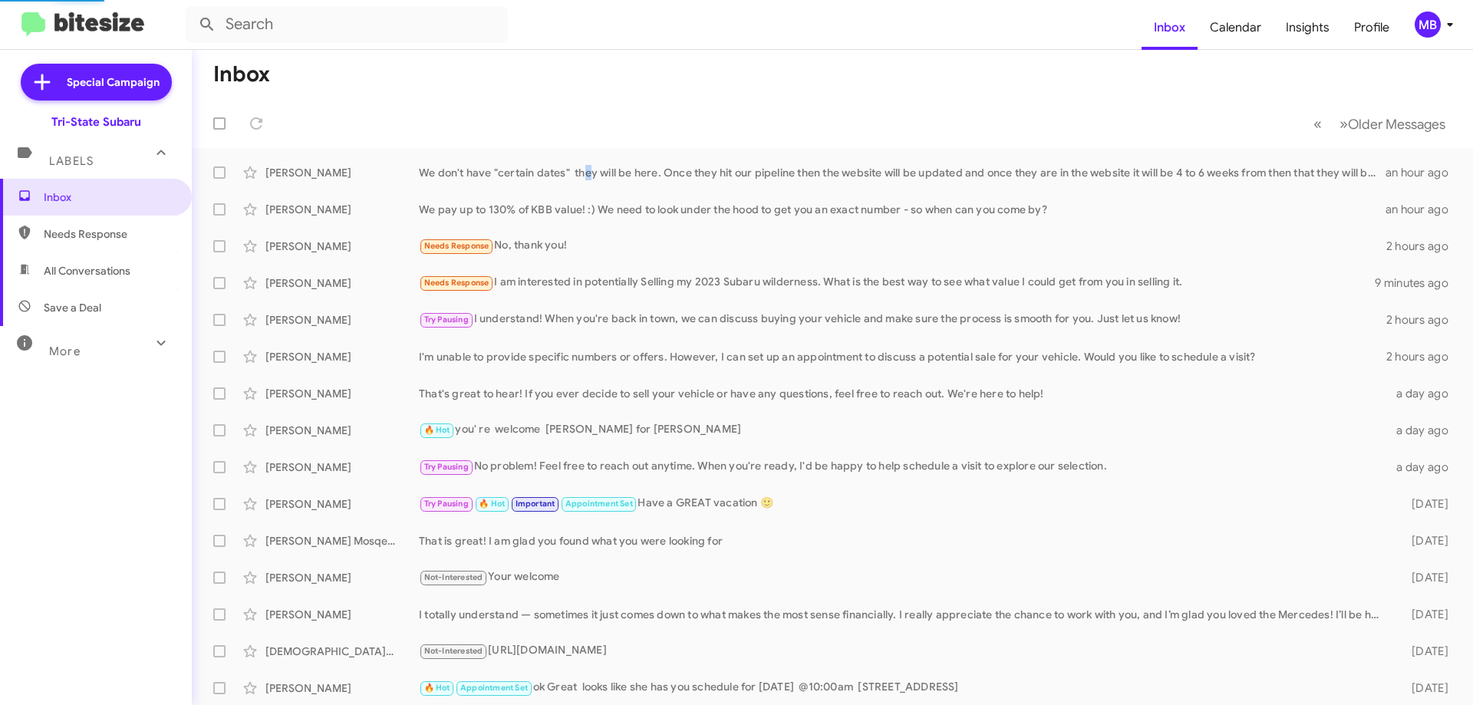
click at [125, 241] on span "Needs Response" at bounding box center [109, 233] width 130 height 15
type input "in:needs-response"
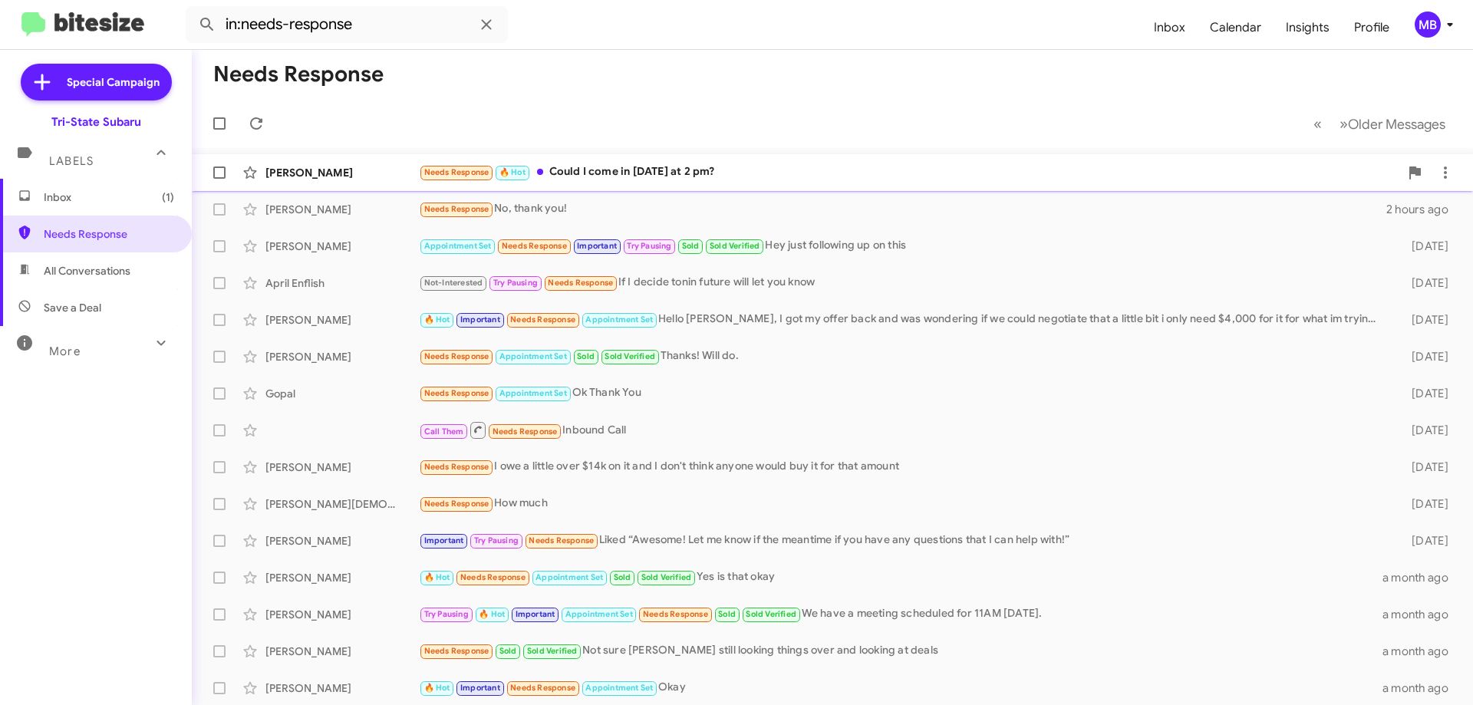
drag, startPoint x: 674, startPoint y: 175, endPoint x: 683, endPoint y: 173, distance: 9.3
click at [674, 175] on div "Needs Response 🔥 Hot Could I come in today at 2 pm?" at bounding box center [909, 172] width 981 height 18
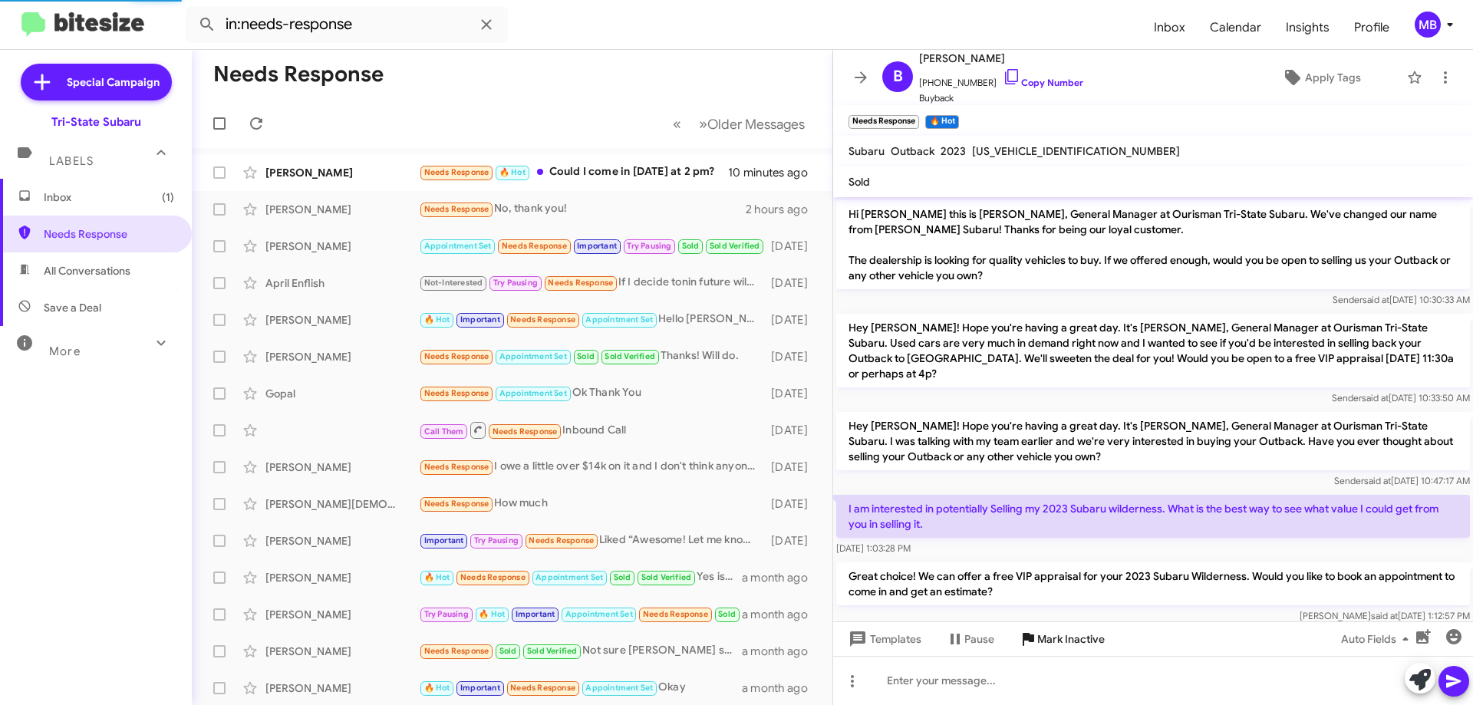
scroll to position [35, 0]
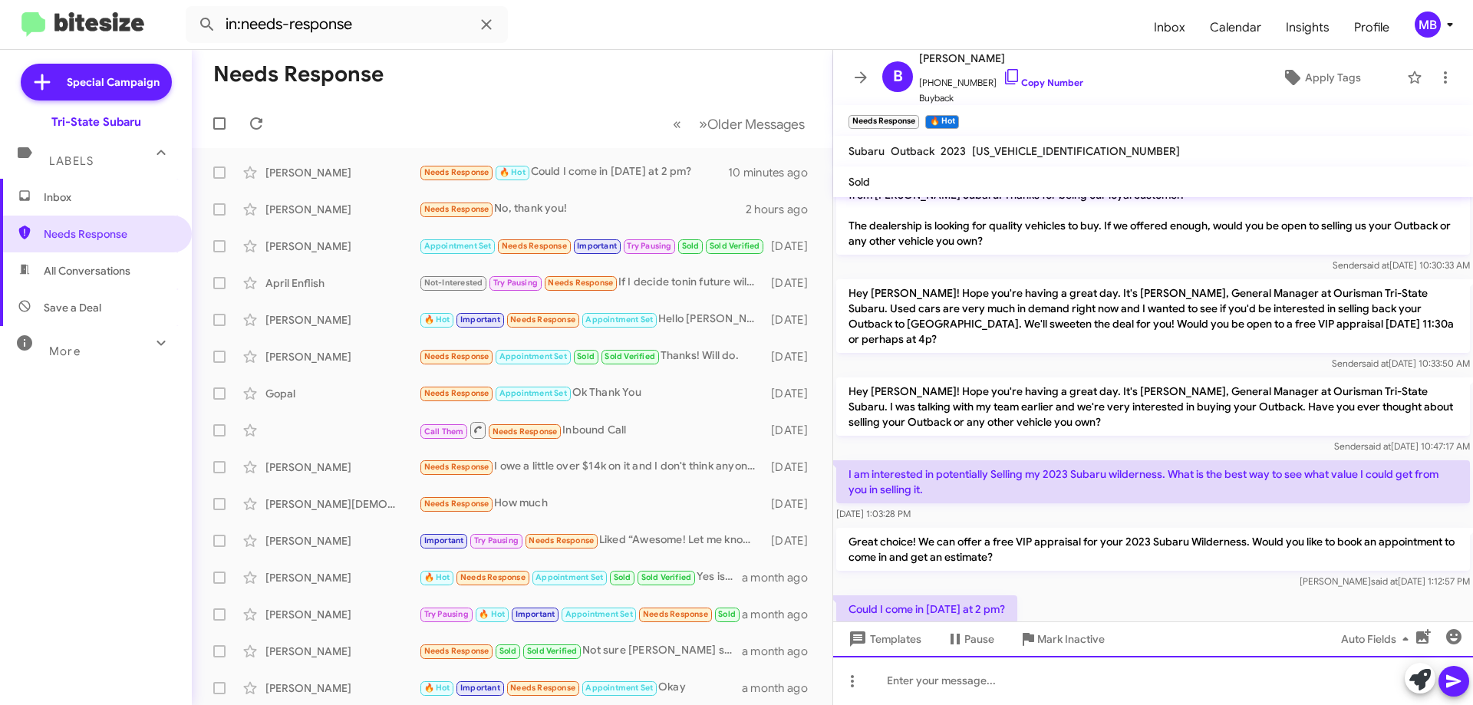
click at [1040, 687] on div at bounding box center [1153, 680] width 640 height 49
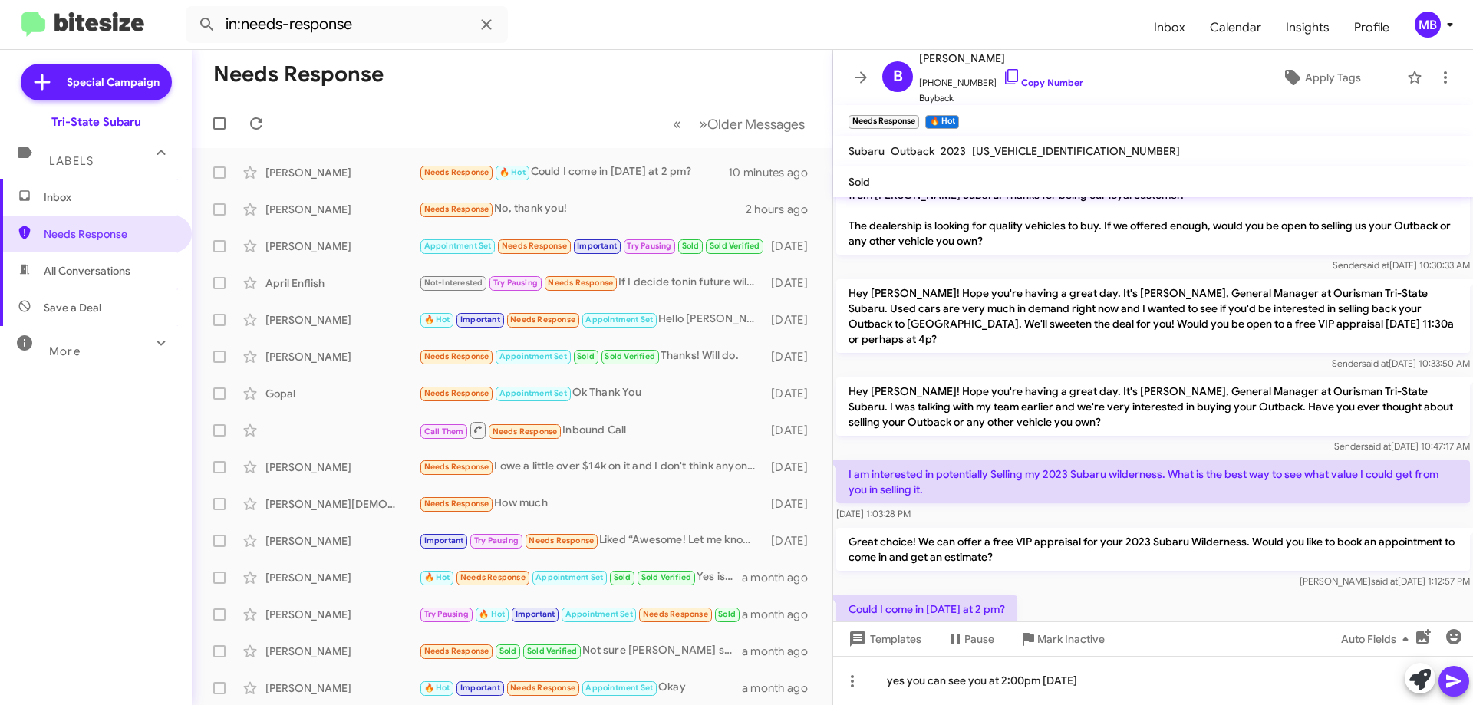
click at [1459, 684] on icon at bounding box center [1454, 681] width 18 height 18
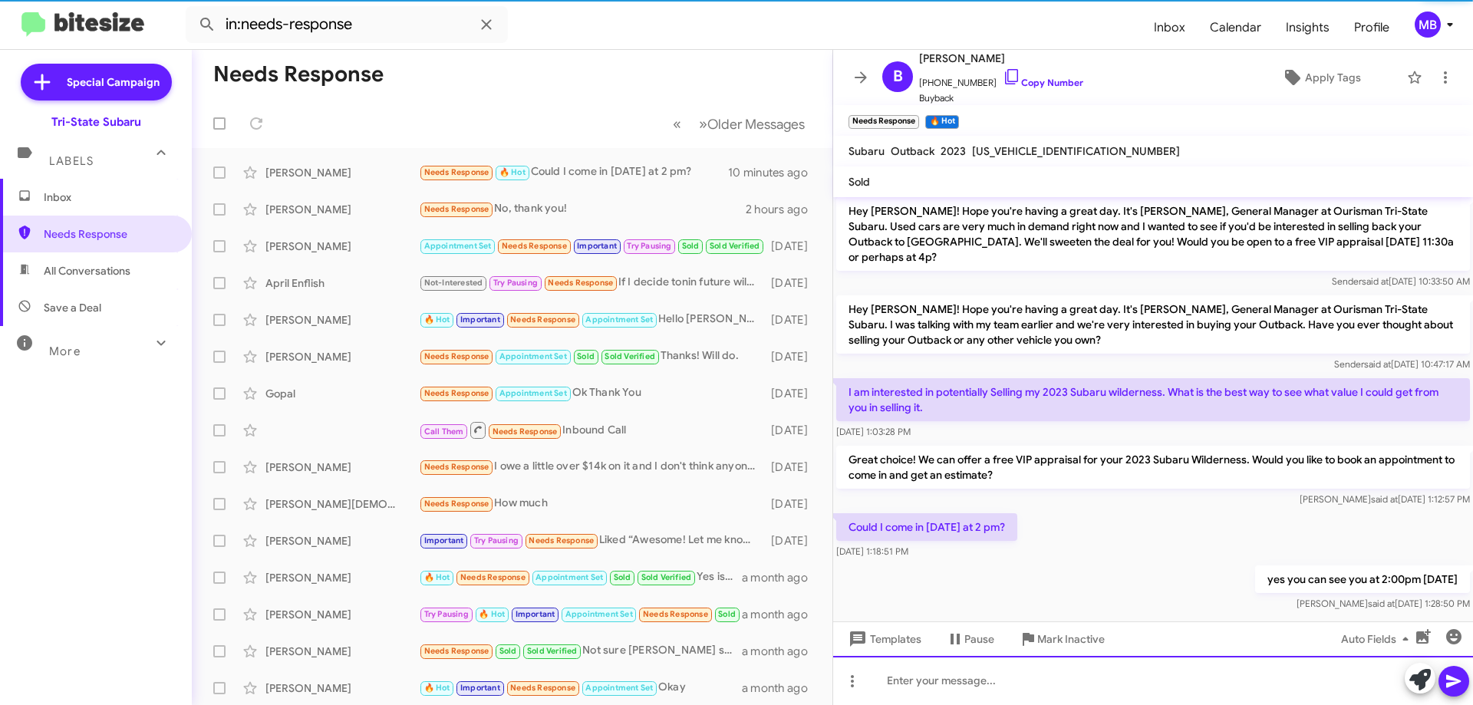
scroll to position [121, 0]
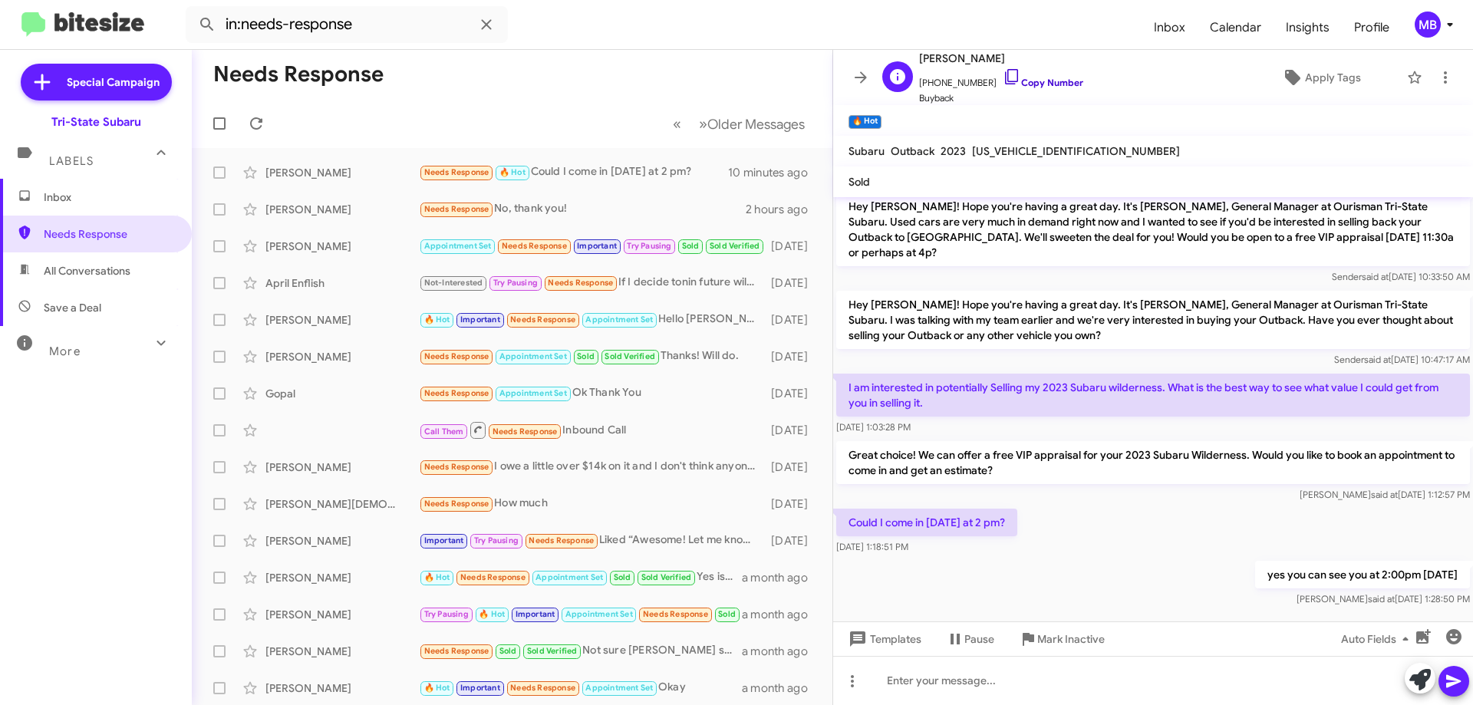
click at [1054, 83] on link "Copy Number" at bounding box center [1043, 83] width 81 height 12
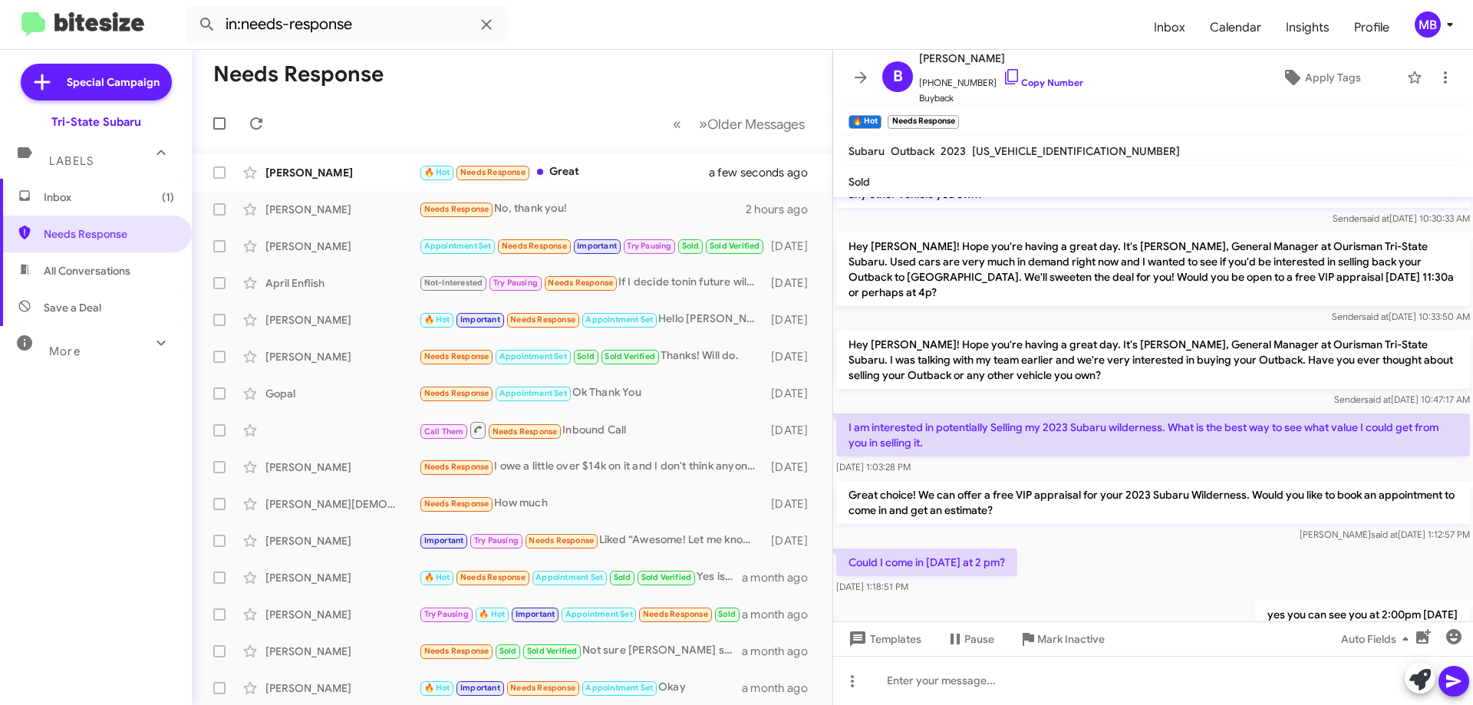
scroll to position [177, 0]
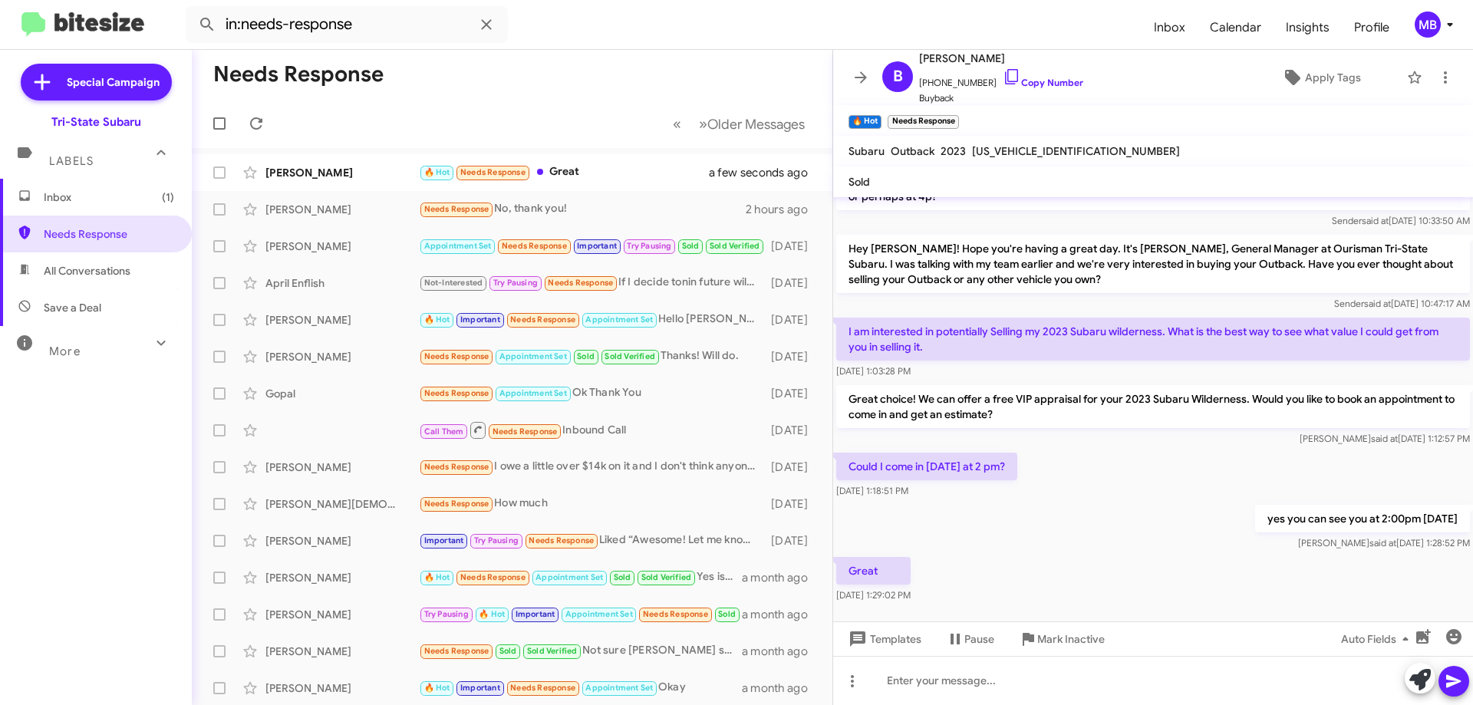
drag, startPoint x: 1080, startPoint y: 581, endPoint x: 841, endPoint y: 318, distance: 355.2
click at [841, 318] on div "Hi Batholmew this is Jared Herbert, General Manager at Ourisman Tri-State Subar…" at bounding box center [1153, 313] width 640 height 586
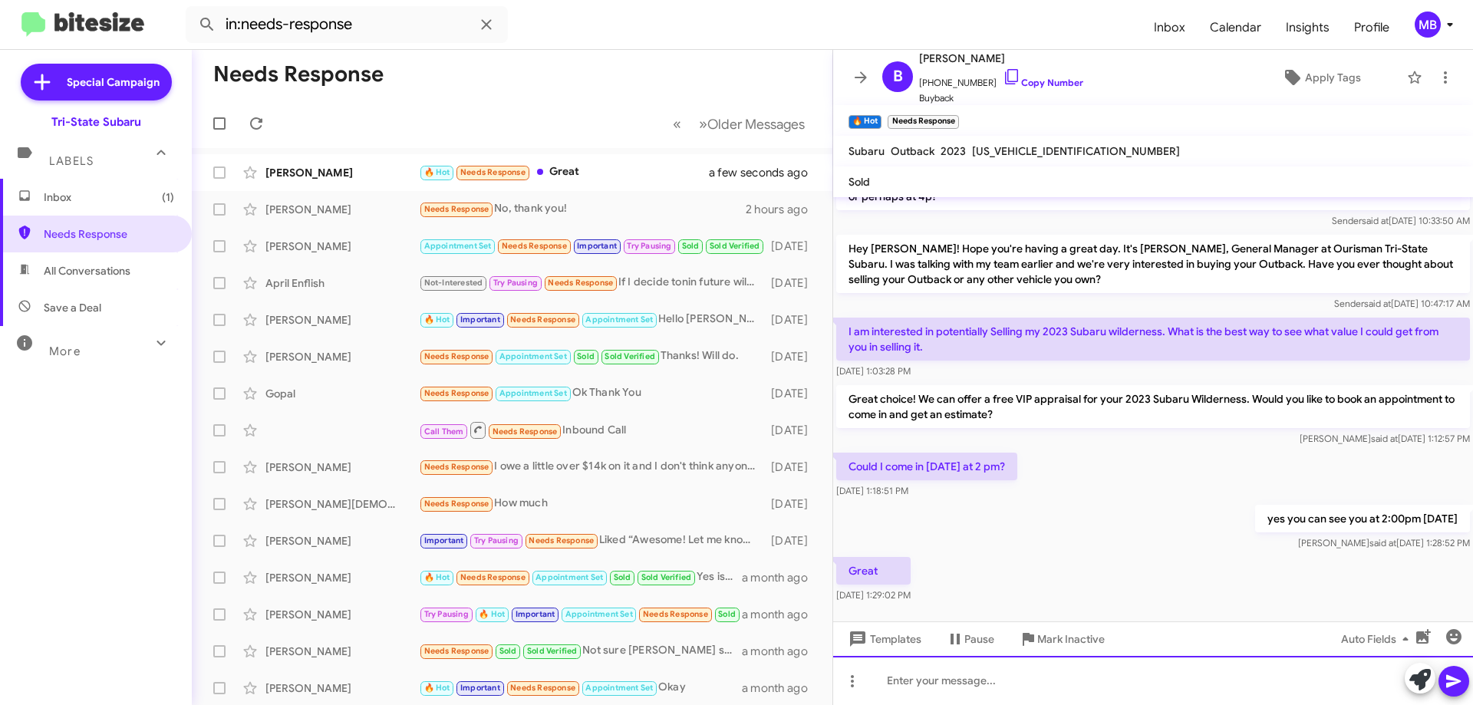
click at [1040, 690] on div at bounding box center [1153, 680] width 640 height 49
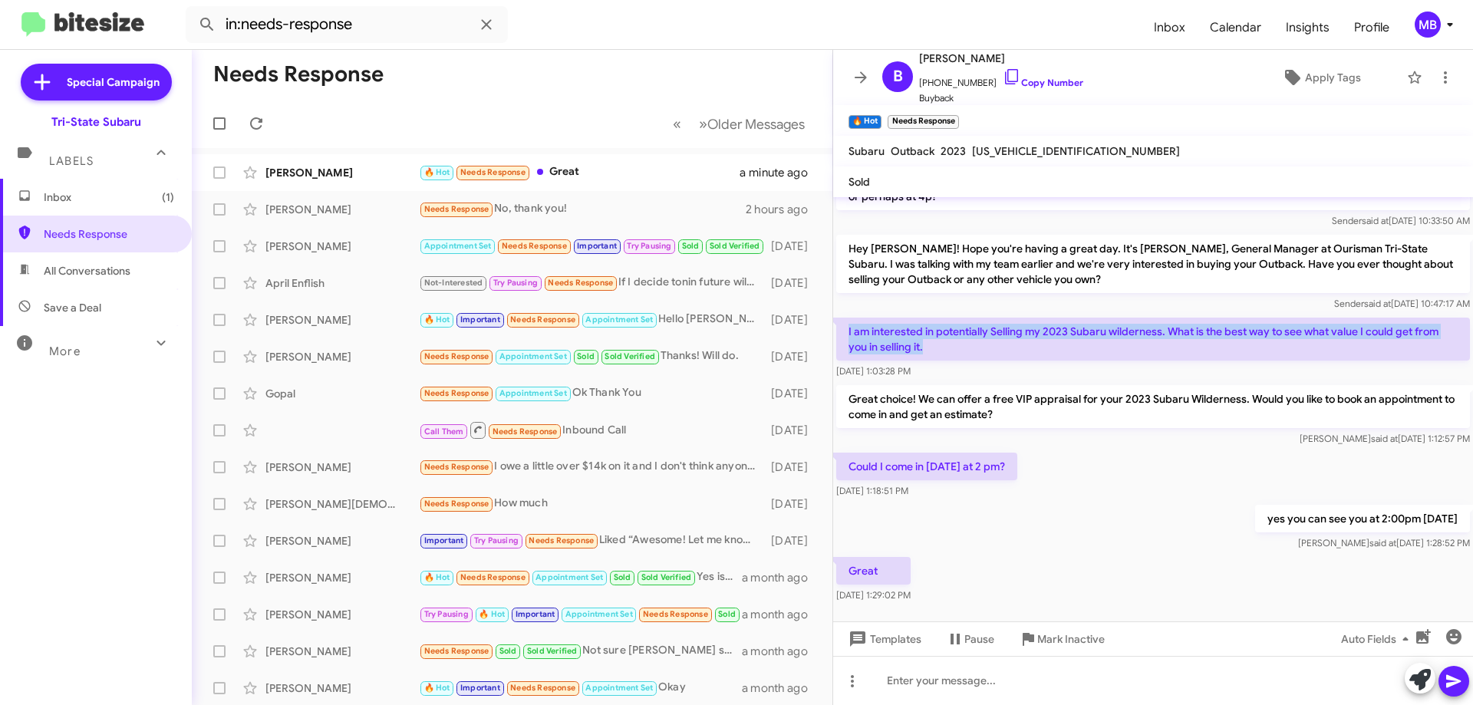
drag, startPoint x: 1129, startPoint y: 326, endPoint x: 837, endPoint y: 317, distance: 292.5
click at [837, 318] on p "I am interested in potentially Selling my 2023 Subaru wilderness. What is the b…" at bounding box center [1153, 339] width 634 height 43
copy p "I am interested in potentially Selling my 2023 Subaru wilderness. What is the b…"
click at [582, 180] on div "🔥 Hot Needs Response Great" at bounding box center [589, 172] width 340 height 18
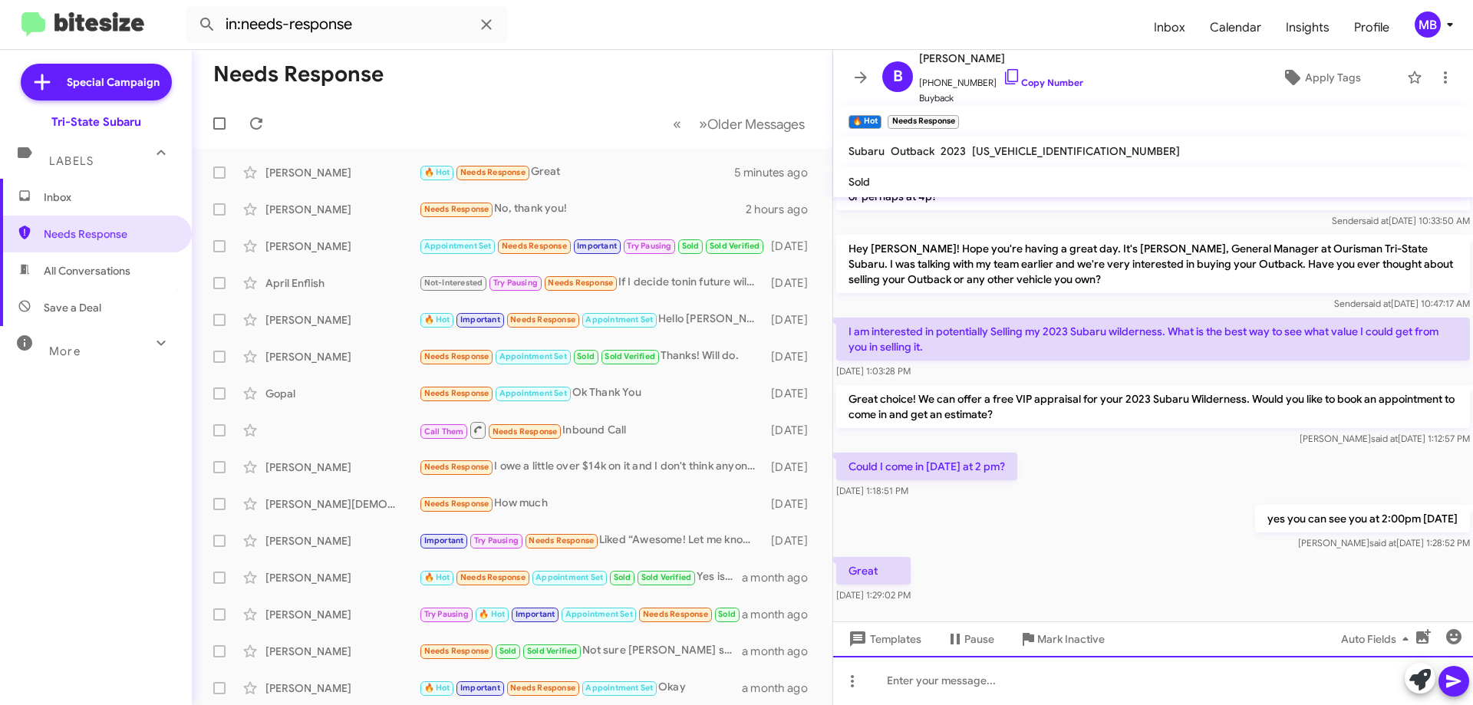
click at [1062, 686] on div at bounding box center [1153, 680] width 640 height 49
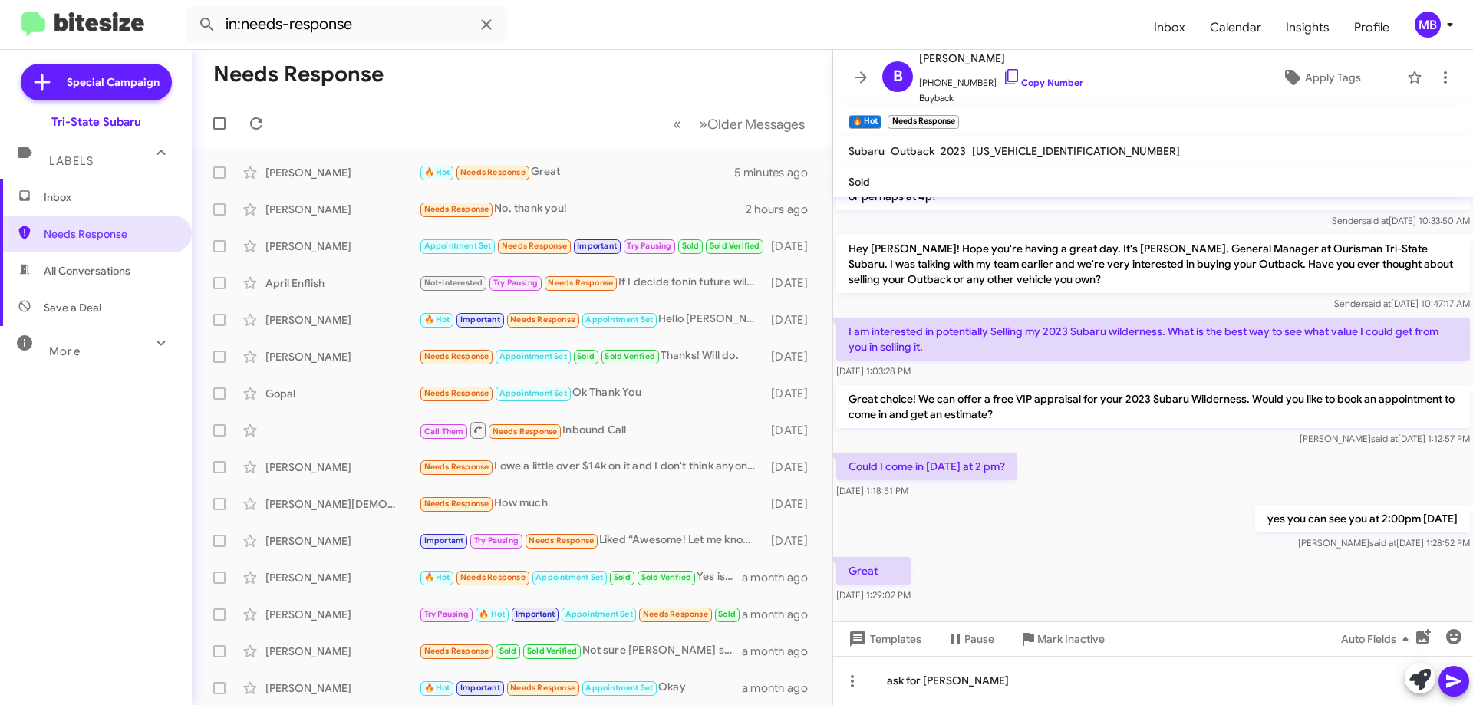
click at [1458, 684] on icon at bounding box center [1454, 681] width 18 height 18
click at [91, 196] on span "Inbox" at bounding box center [109, 197] width 130 height 15
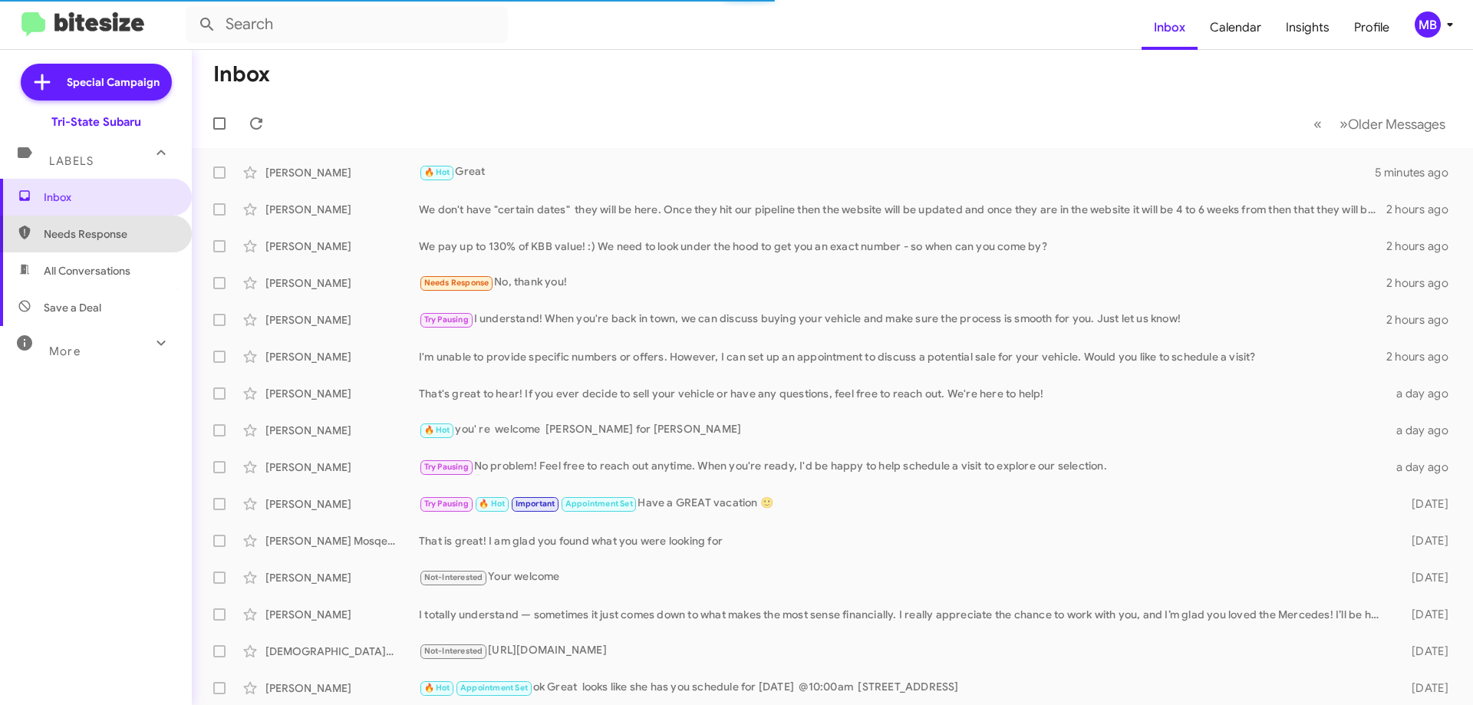
click at [134, 242] on span "Needs Response" at bounding box center [96, 234] width 192 height 37
type input "in:needs-response"
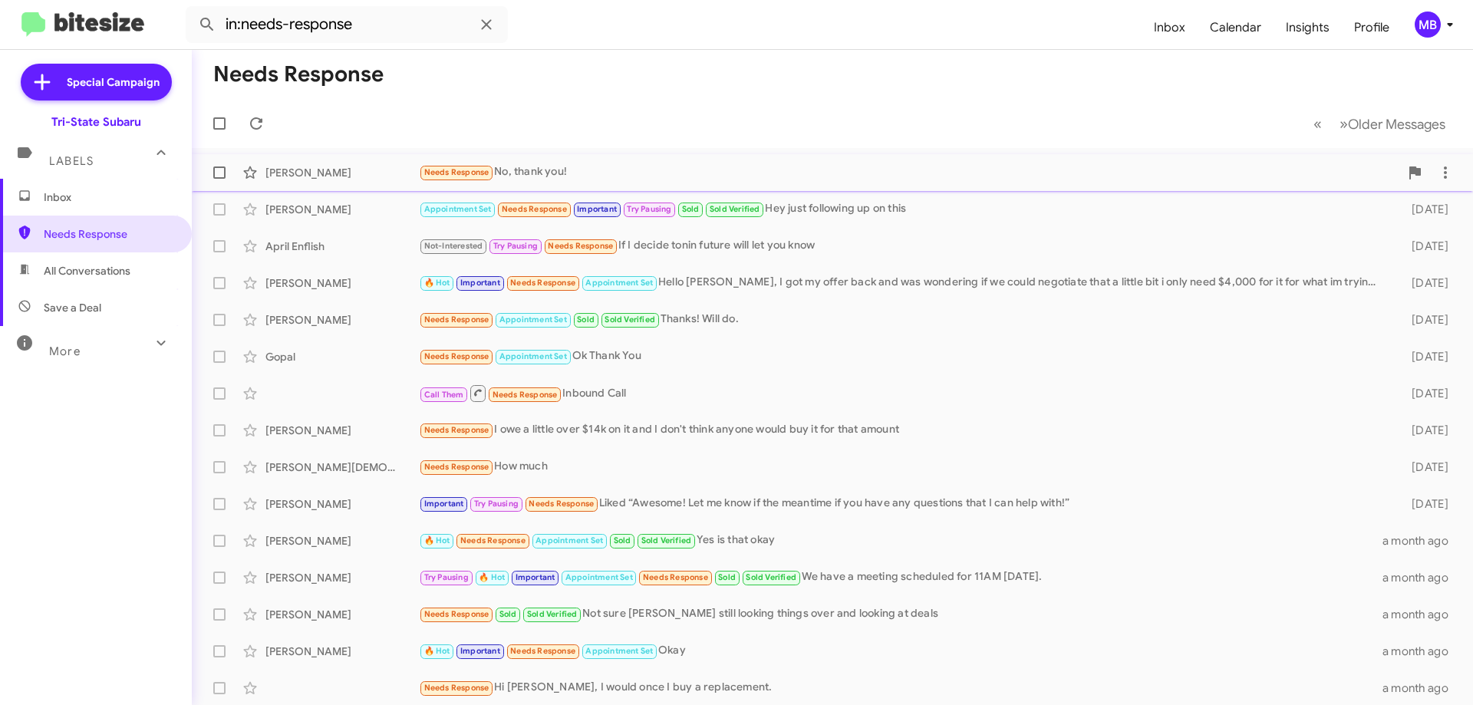
click at [427, 171] on span "Needs Response" at bounding box center [456, 172] width 65 height 10
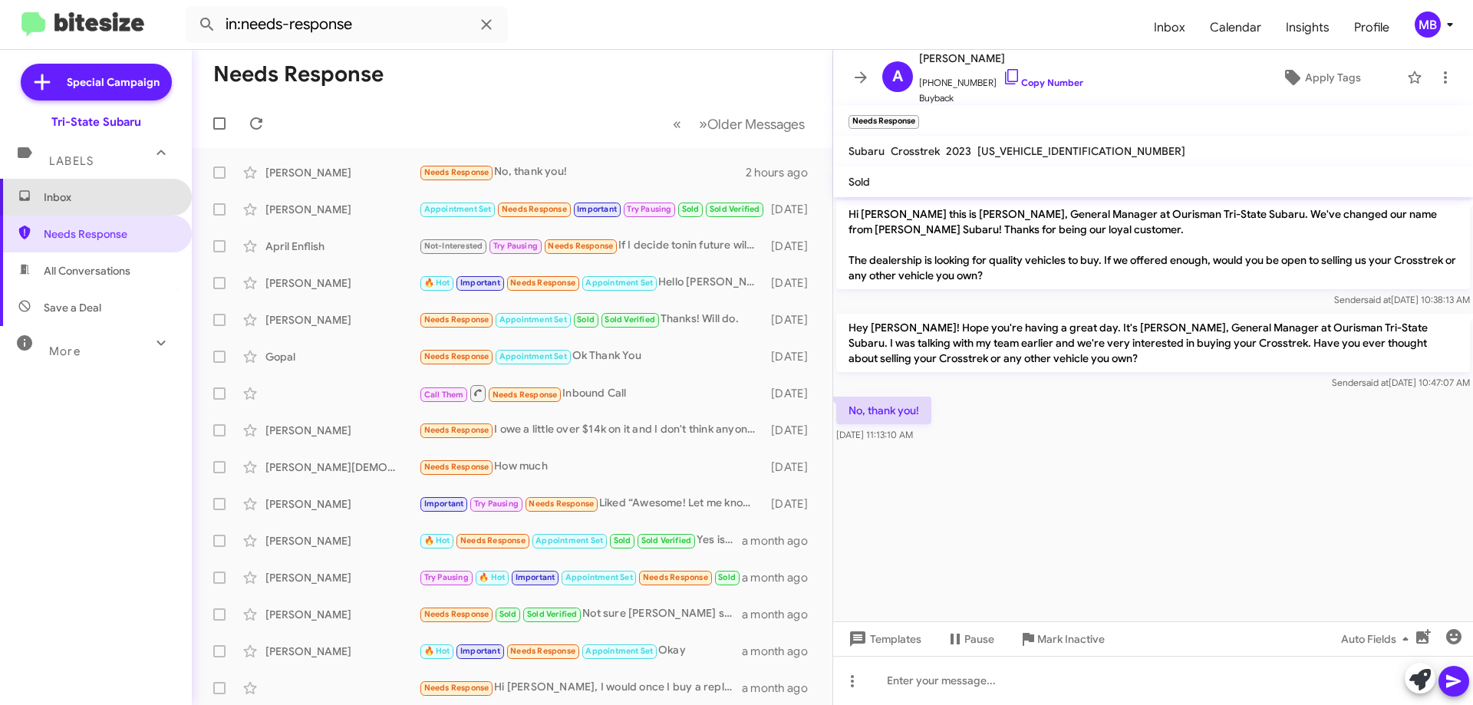
click at [112, 193] on span "Inbox" at bounding box center [109, 197] width 130 height 15
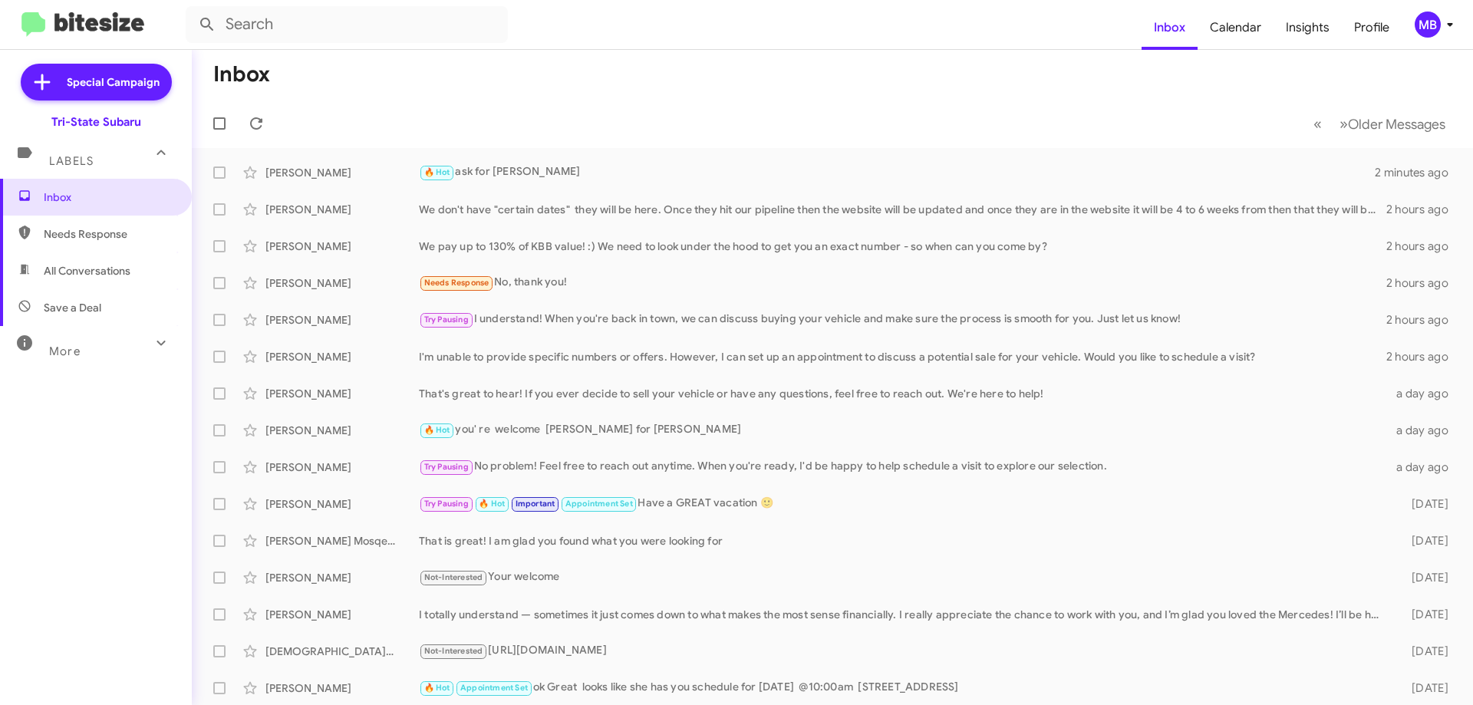
click at [149, 271] on span "All Conversations" at bounding box center [96, 270] width 192 height 37
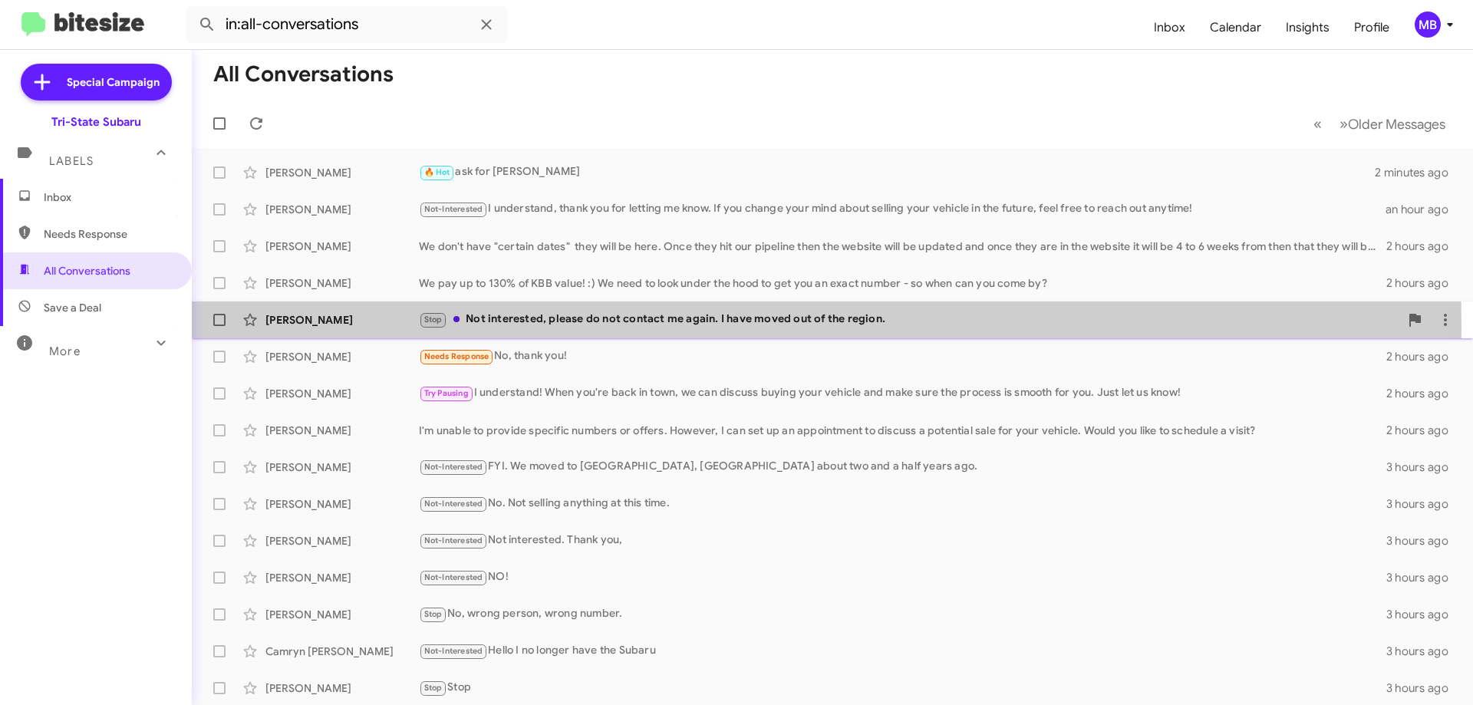
click at [382, 328] on div "William Vincett Iii Stop Not interested, please do not contact me again. I have…" at bounding box center [832, 320] width 1257 height 31
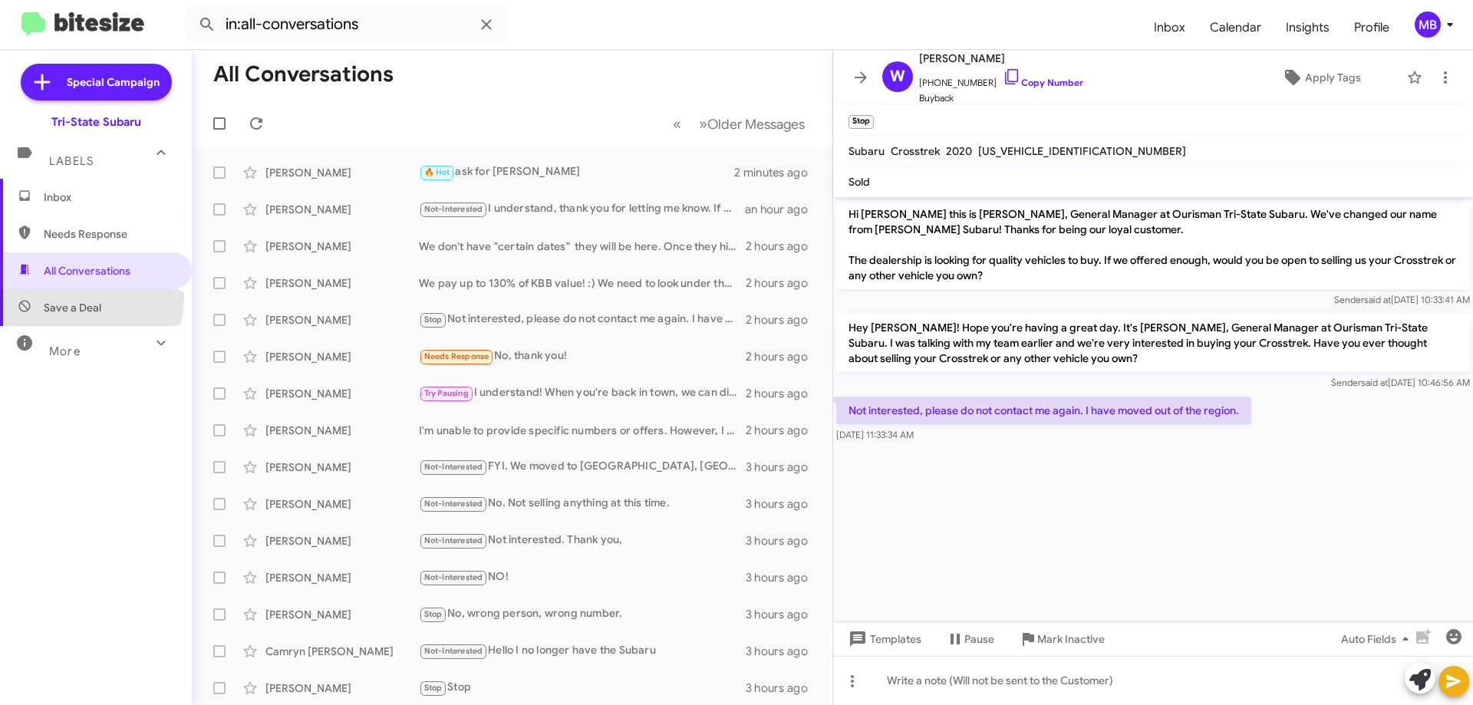
click at [77, 298] on span "Save a Deal" at bounding box center [96, 307] width 192 height 37
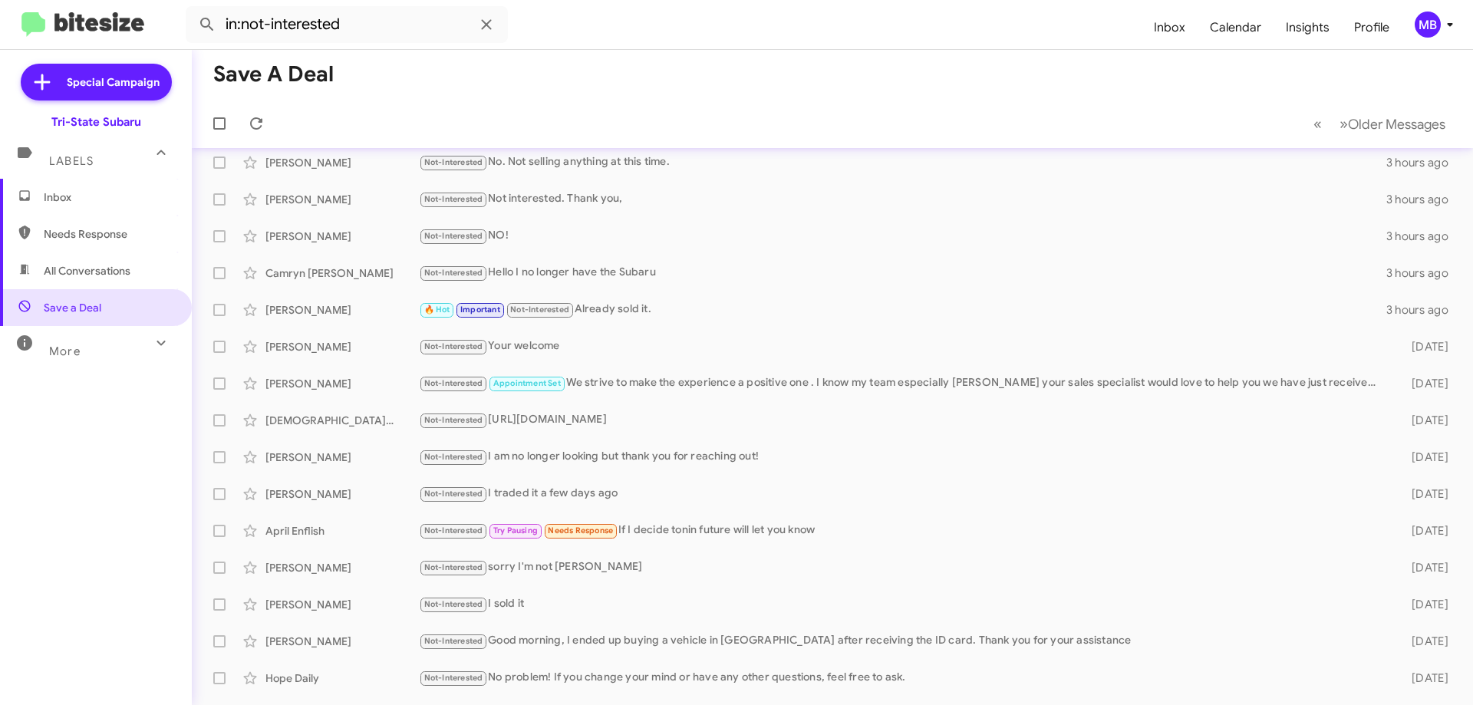
scroll to position [186, 0]
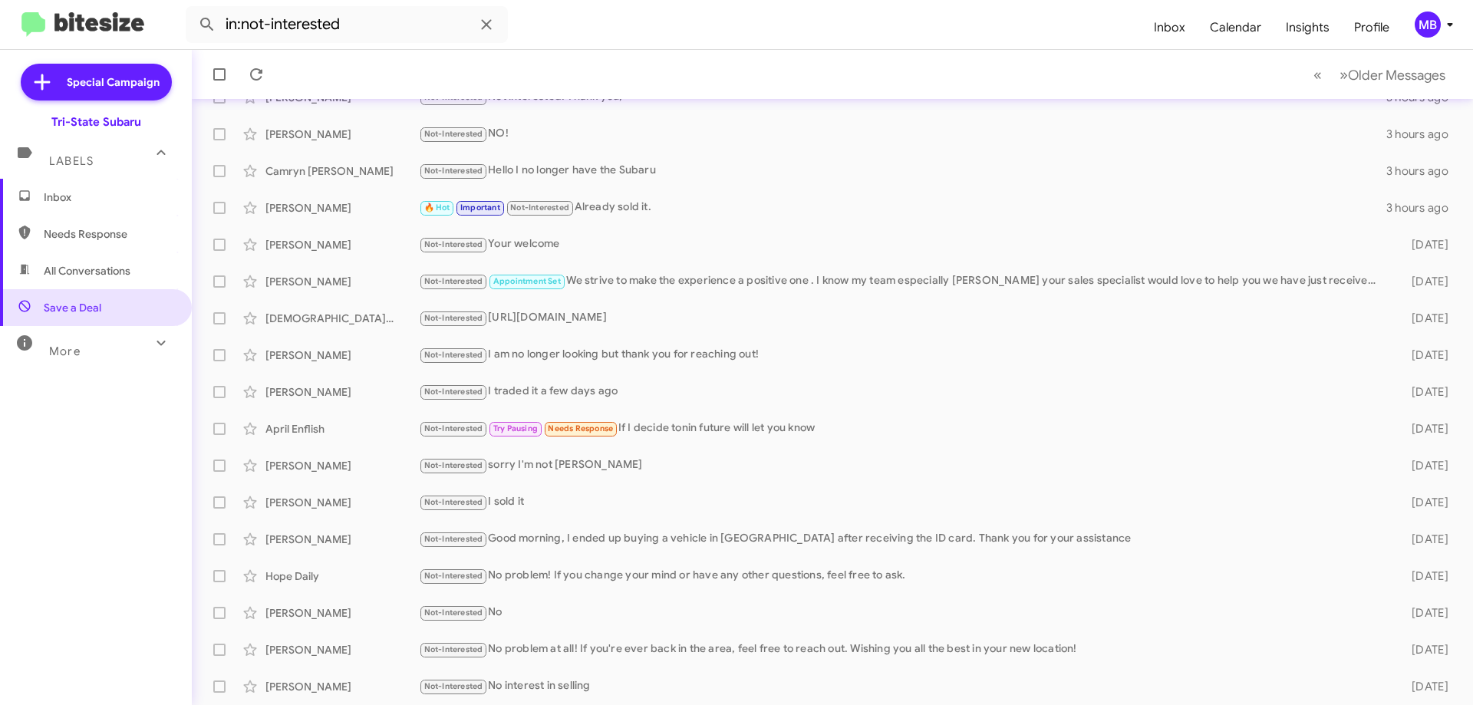
click at [94, 360] on mat-expansion-panel-header "More" at bounding box center [96, 344] width 192 height 37
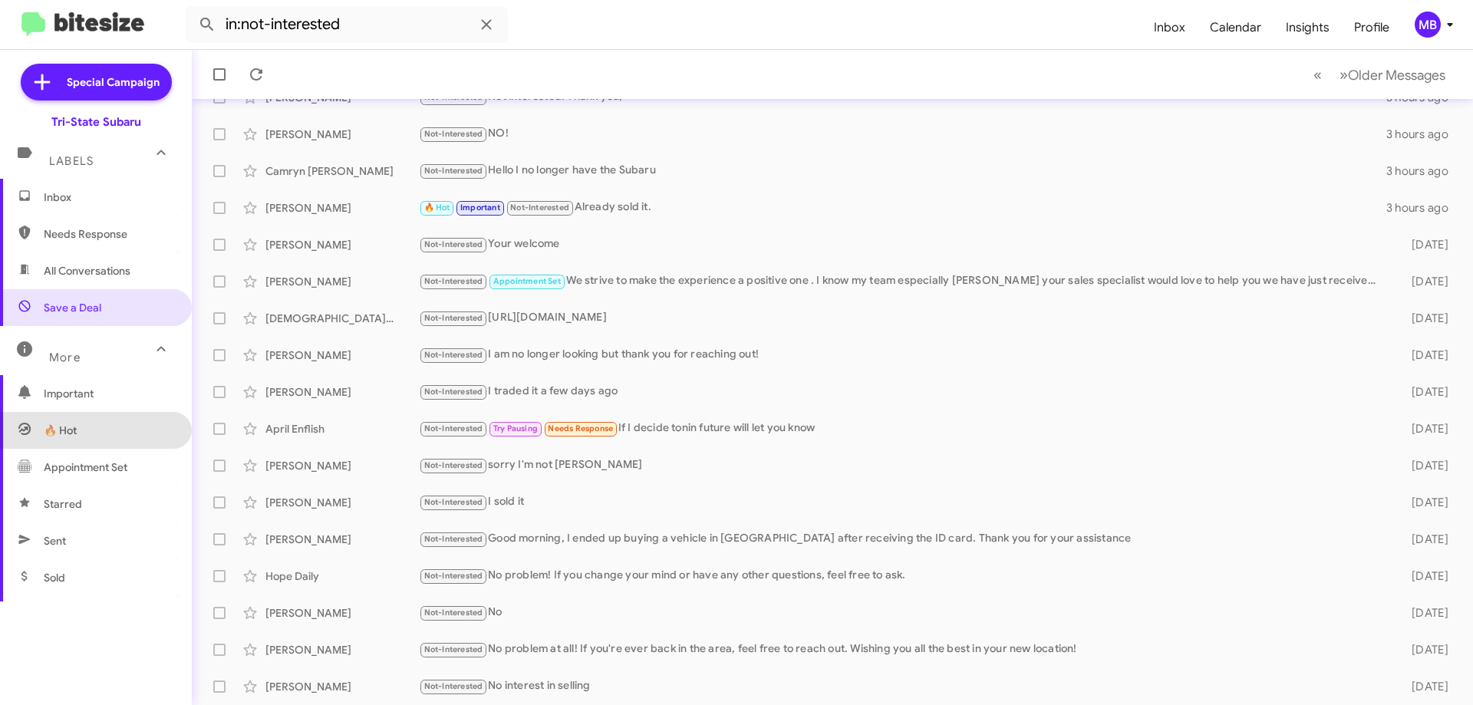
click at [120, 434] on span "🔥 Hot" at bounding box center [96, 430] width 192 height 37
type input "in:appointment"
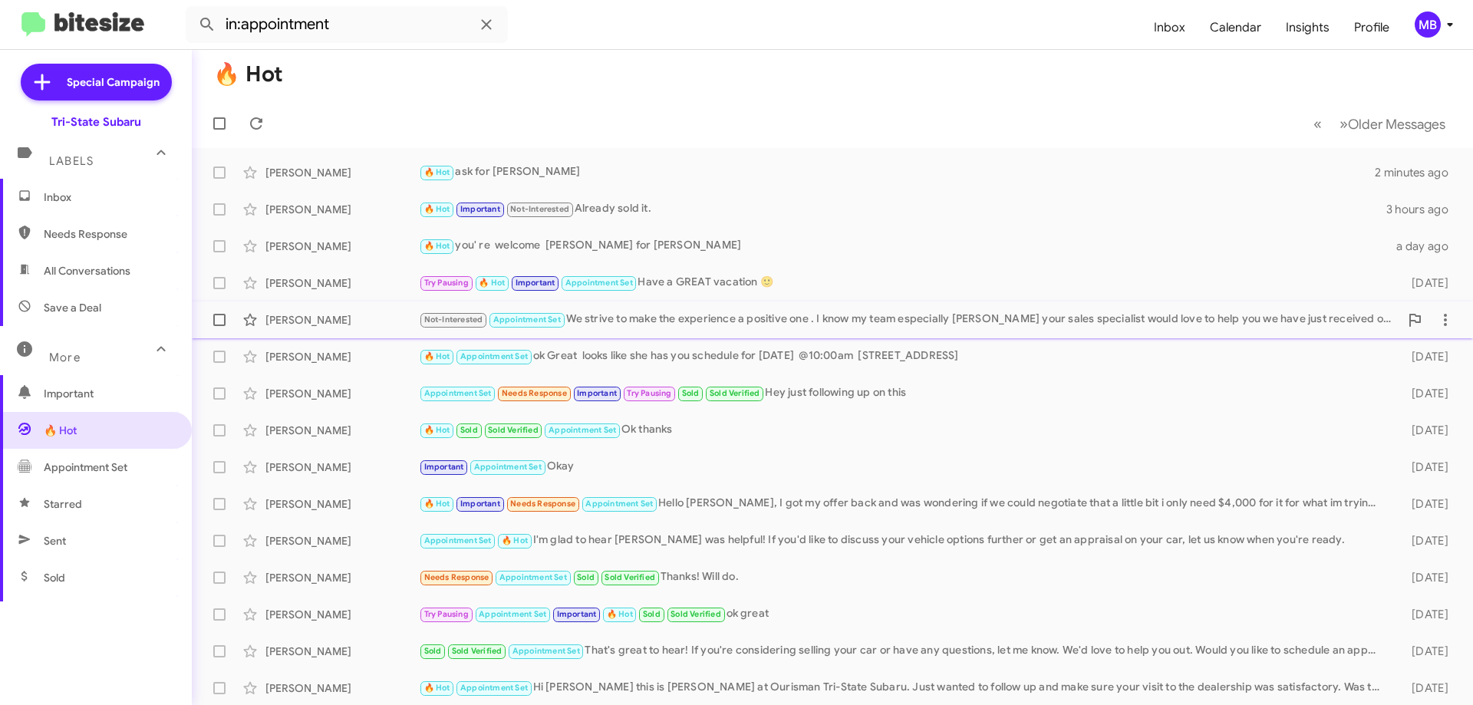
click at [658, 320] on div "Not-Interested Appointment Set We strive to make the experience a positive one …" at bounding box center [909, 320] width 981 height 18
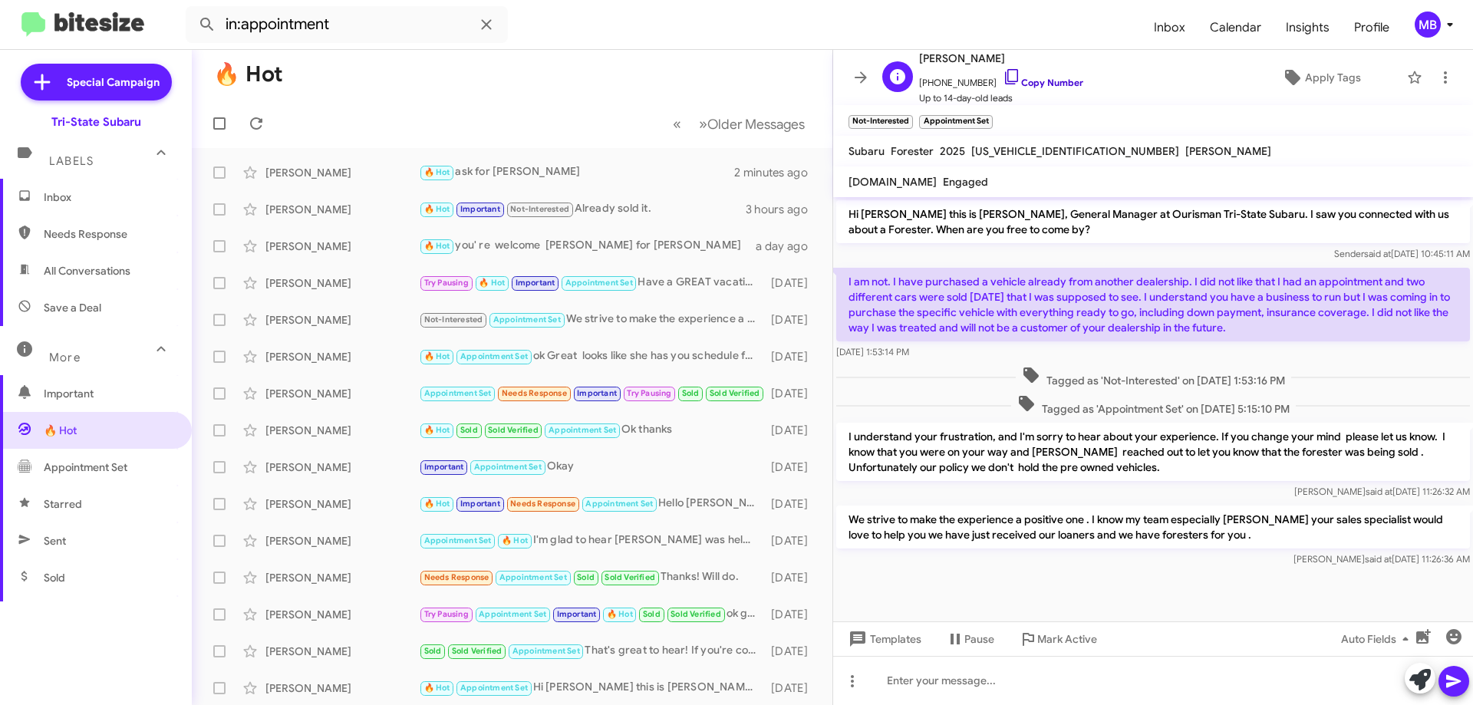
click at [1040, 82] on link "Copy Number" at bounding box center [1043, 83] width 81 height 12
click at [66, 190] on span "Inbox" at bounding box center [109, 197] width 130 height 15
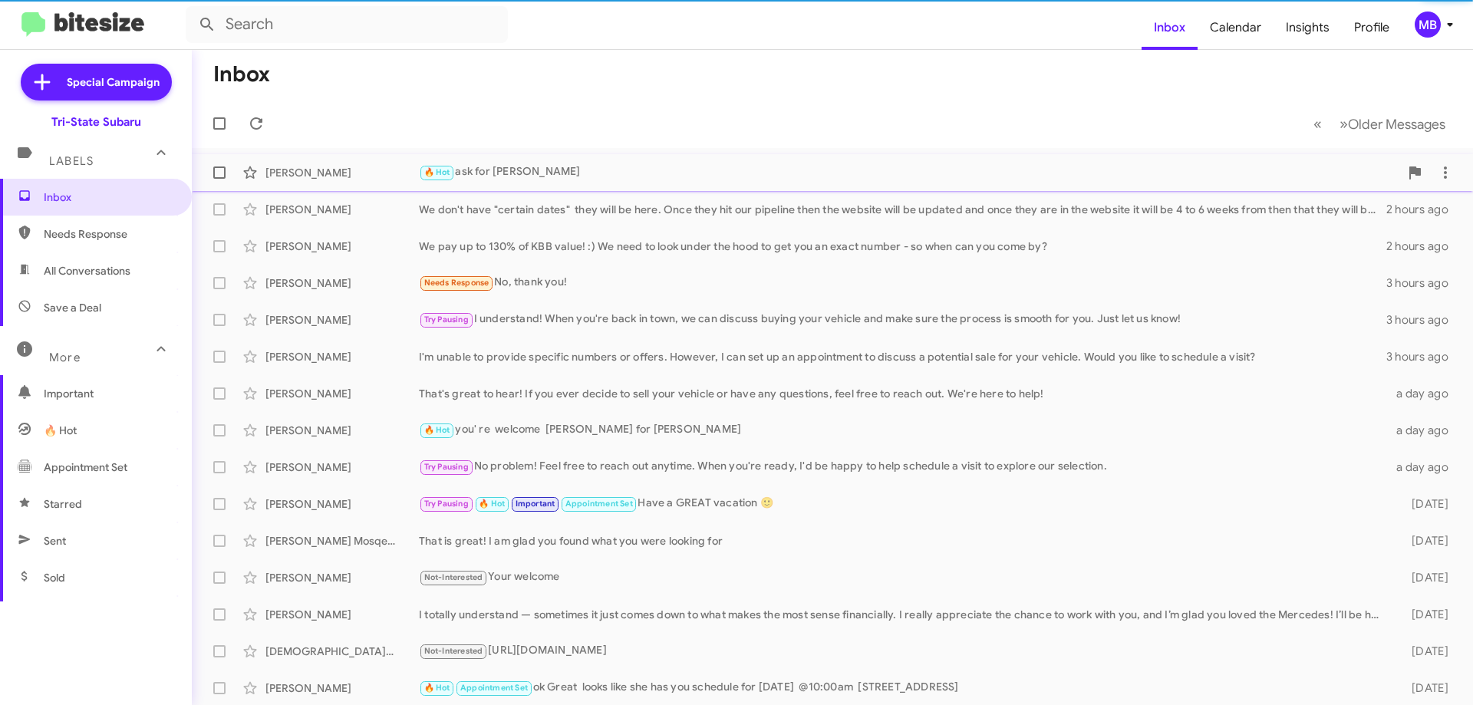
click at [344, 173] on div "Batholmew Wilson" at bounding box center [341, 172] width 153 height 15
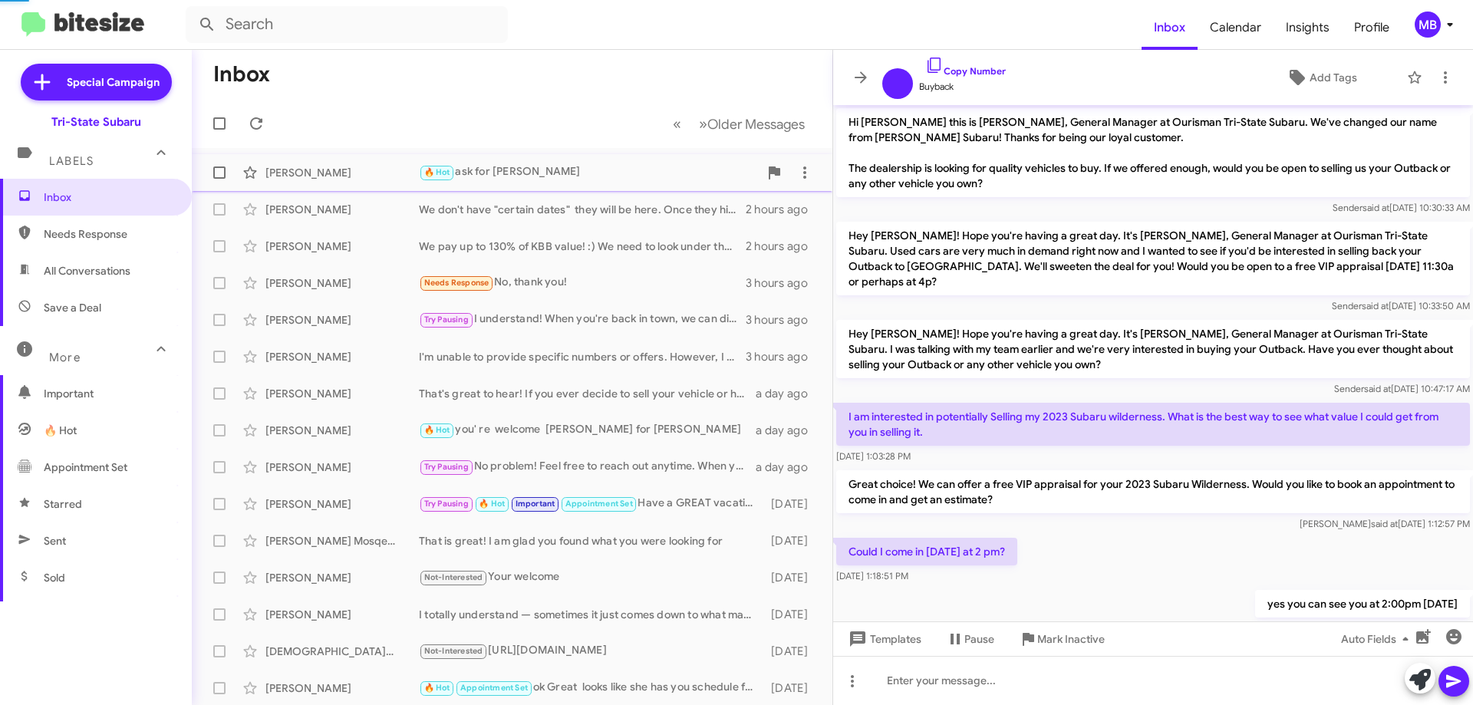
scroll to position [141, 0]
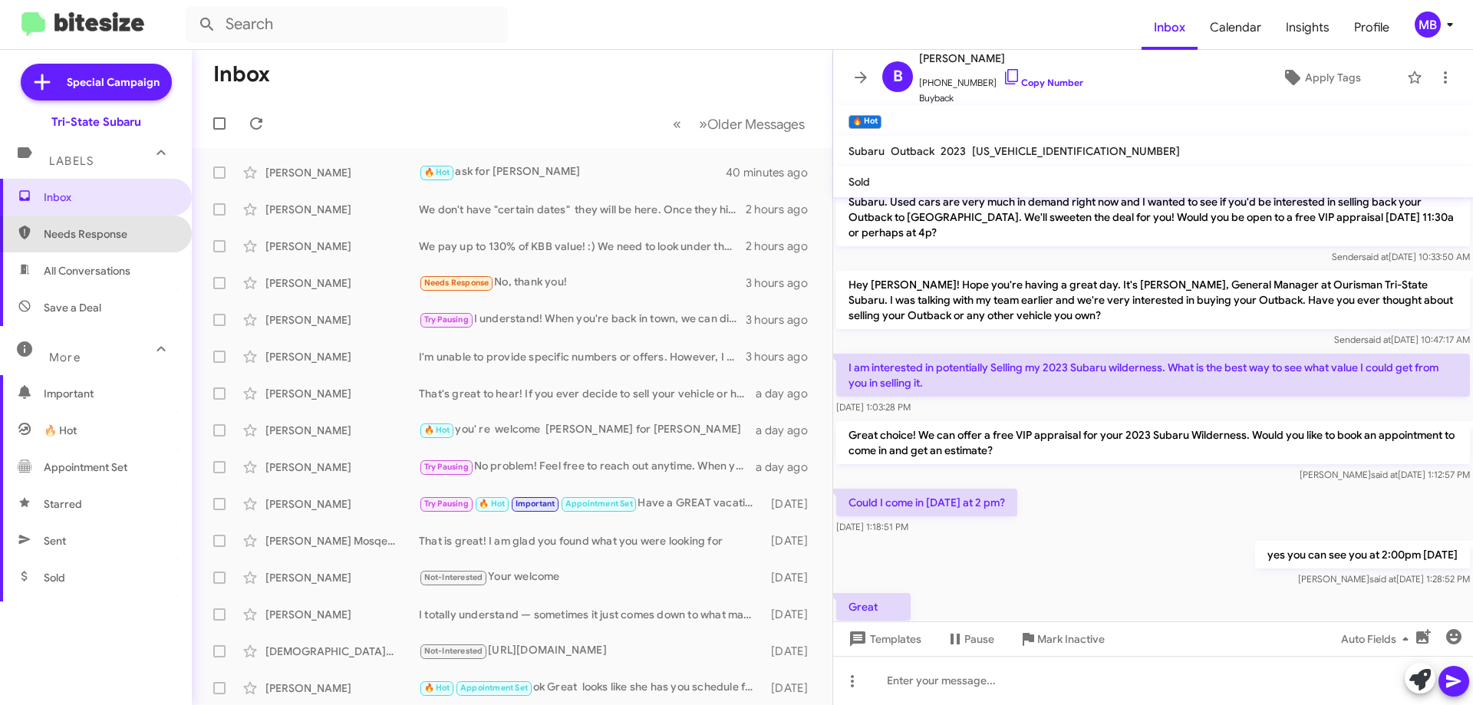
click at [153, 234] on span "Needs Response" at bounding box center [109, 233] width 130 height 15
type input "in:needs-response"
